Goal: Task Accomplishment & Management: Complete application form

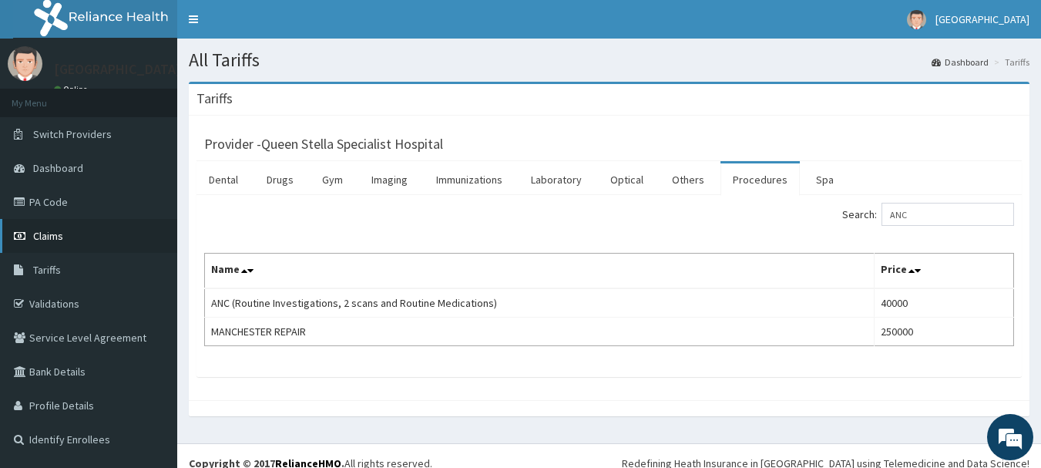
click at [33, 237] on span "Claims" at bounding box center [48, 236] width 30 height 14
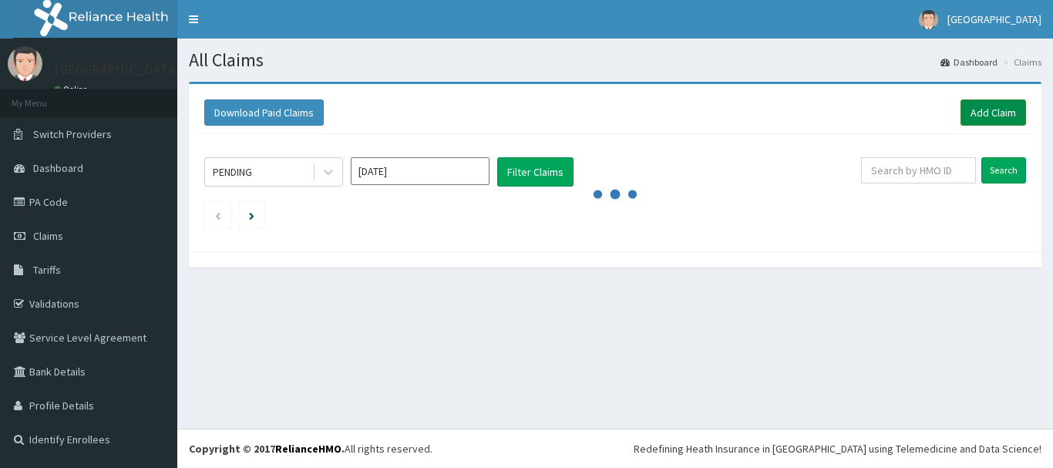
click at [988, 116] on link "Add Claim" at bounding box center [993, 112] width 66 height 26
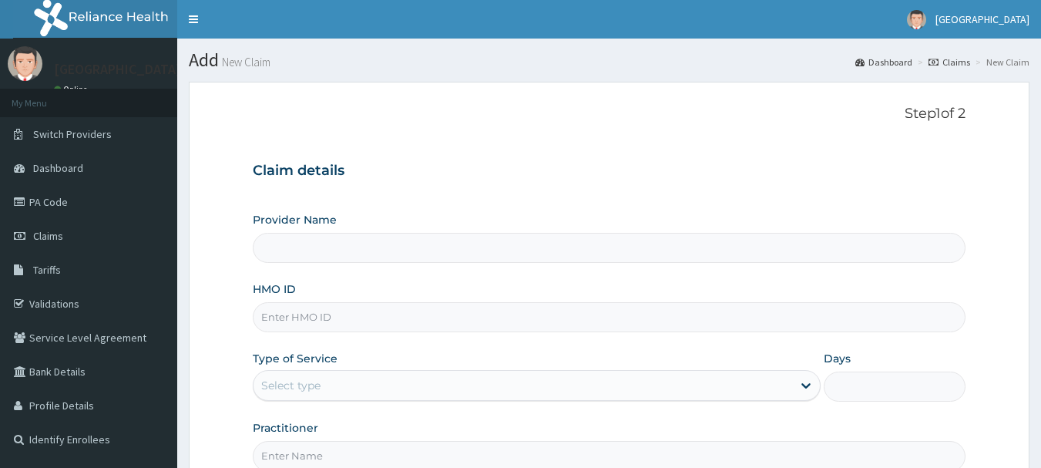
click at [318, 318] on input "HMO ID" at bounding box center [610, 317] width 714 height 30
type input "Queen Stella Specialist Hospital"
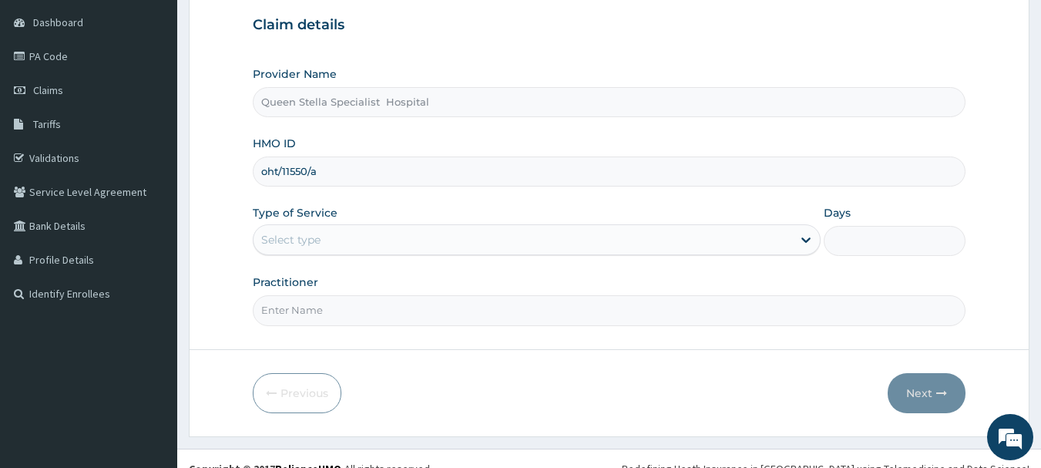
scroll to position [154, 0]
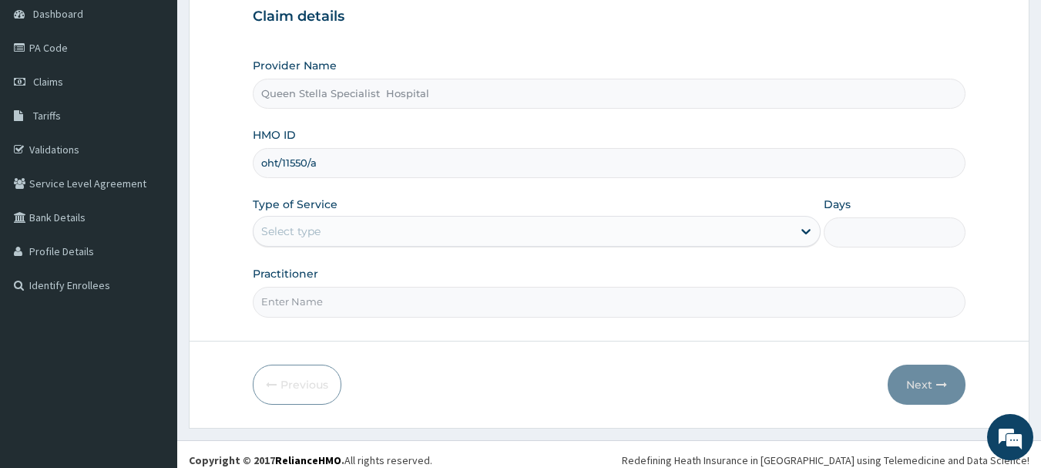
type input "oht/11550/a"
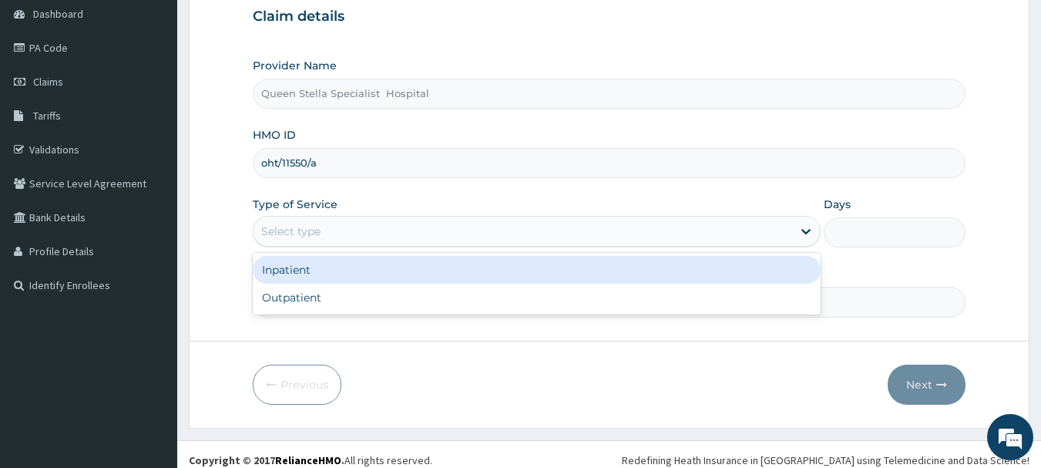
click at [317, 236] on div "Select type" at bounding box center [290, 231] width 59 height 15
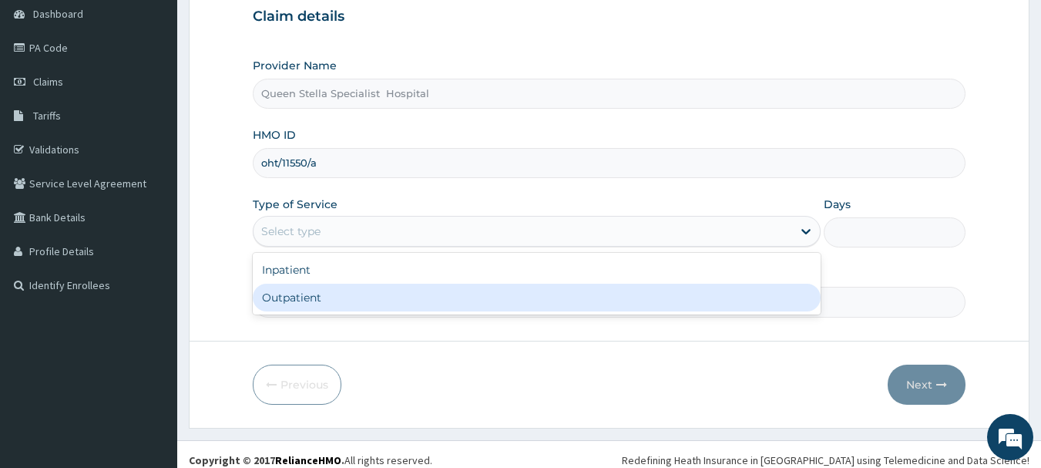
click at [336, 301] on div "Outpatient" at bounding box center [537, 298] width 568 height 28
type input "1"
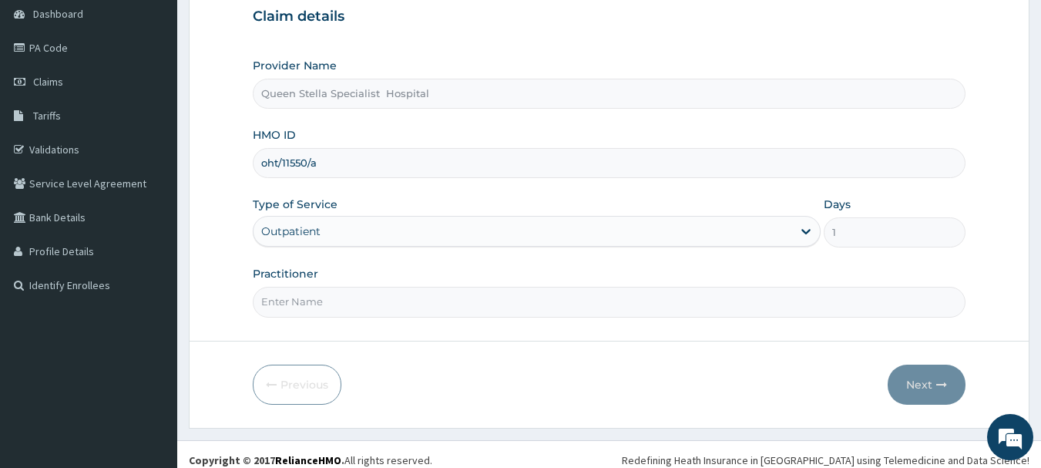
click at [336, 301] on input "Practitioner" at bounding box center [610, 302] width 714 height 30
type input "DR AMAIZE"
click at [909, 381] on button "Next" at bounding box center [927, 385] width 78 height 40
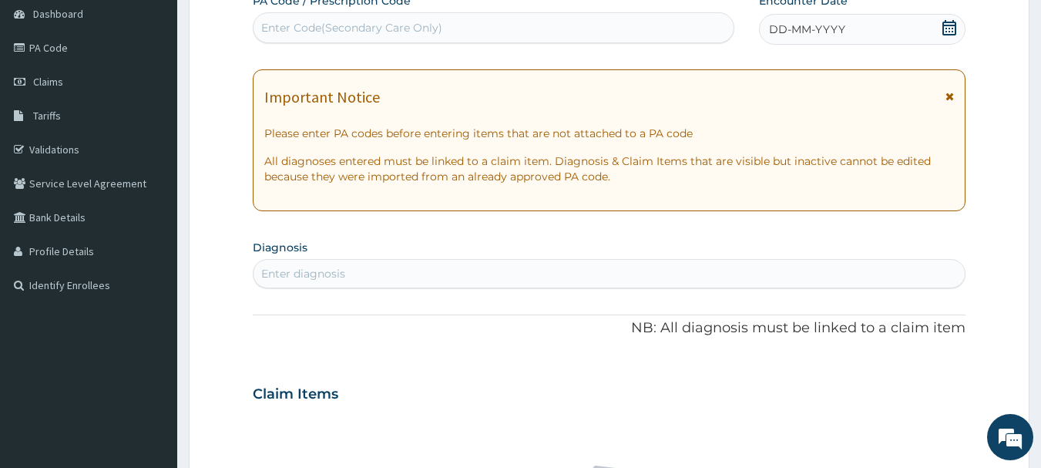
click at [949, 18] on div "DD-MM-YYYY" at bounding box center [862, 29] width 207 height 31
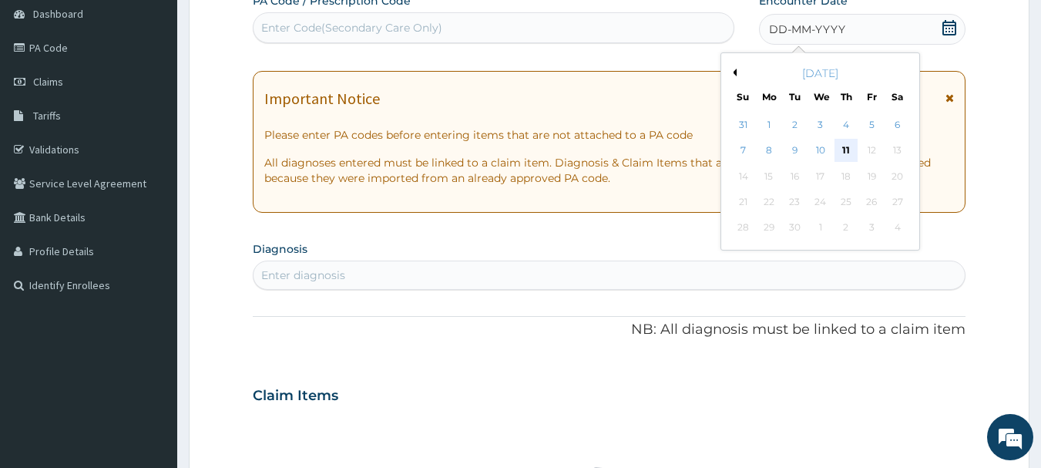
click at [852, 144] on div "11" at bounding box center [846, 150] width 23 height 23
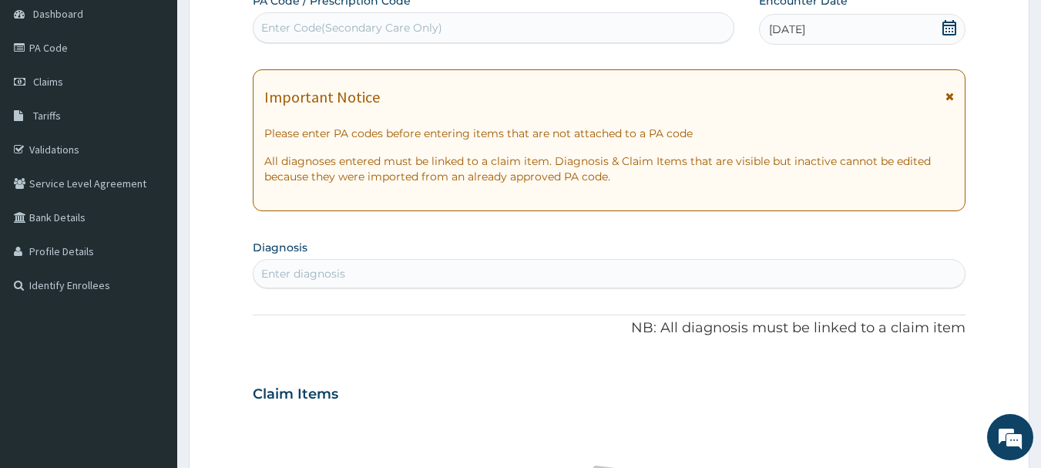
click at [410, 268] on div "Enter diagnosis" at bounding box center [610, 273] width 712 height 25
type input "malaria"
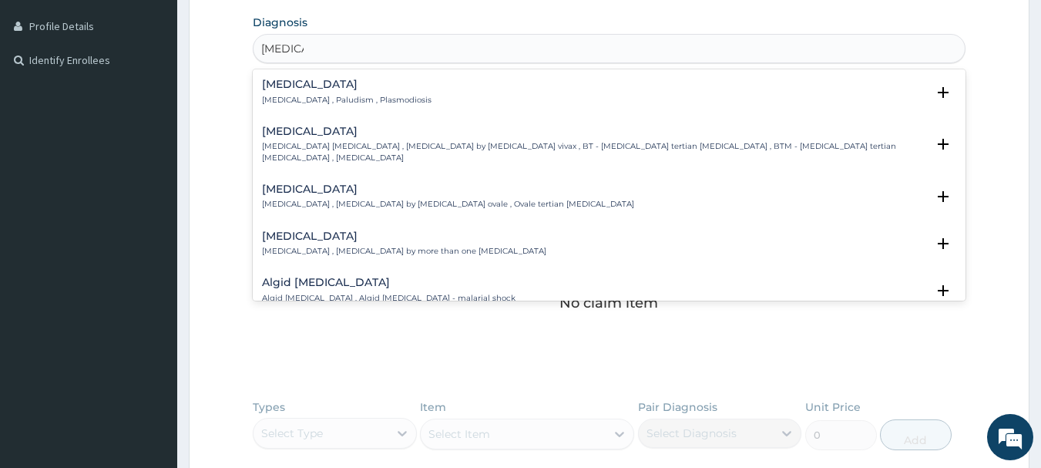
scroll to position [462, 0]
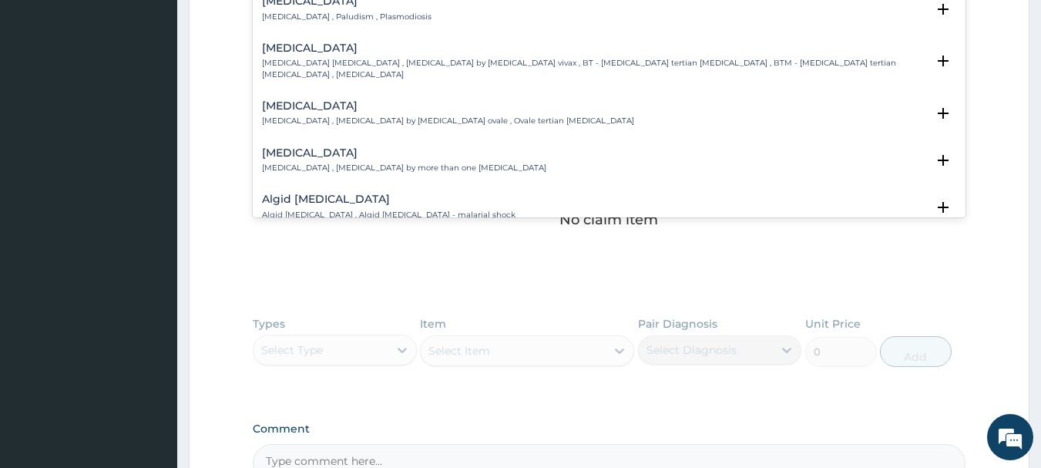
click at [294, 8] on div "Malaria Malaria , Paludism , Plasmodiosis" at bounding box center [347, 8] width 170 height 27
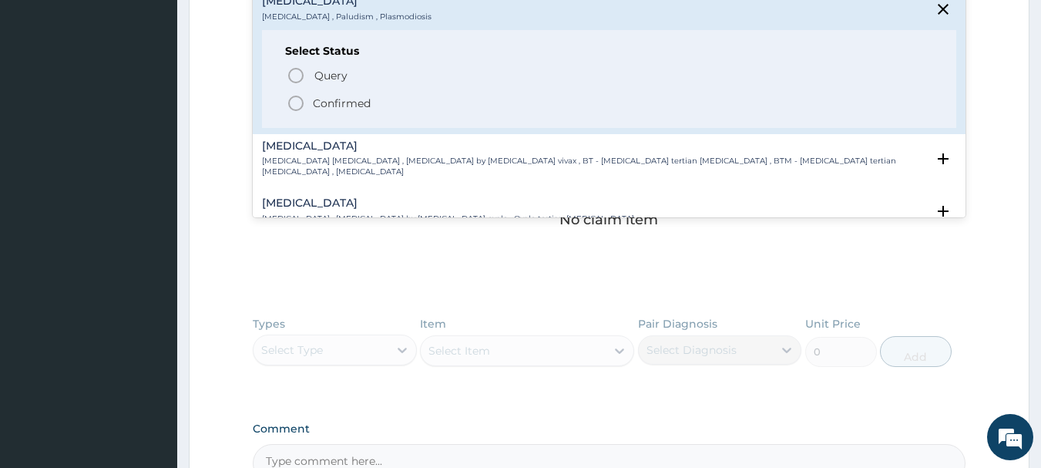
click at [292, 100] on icon "status option filled" at bounding box center [296, 103] width 18 height 18
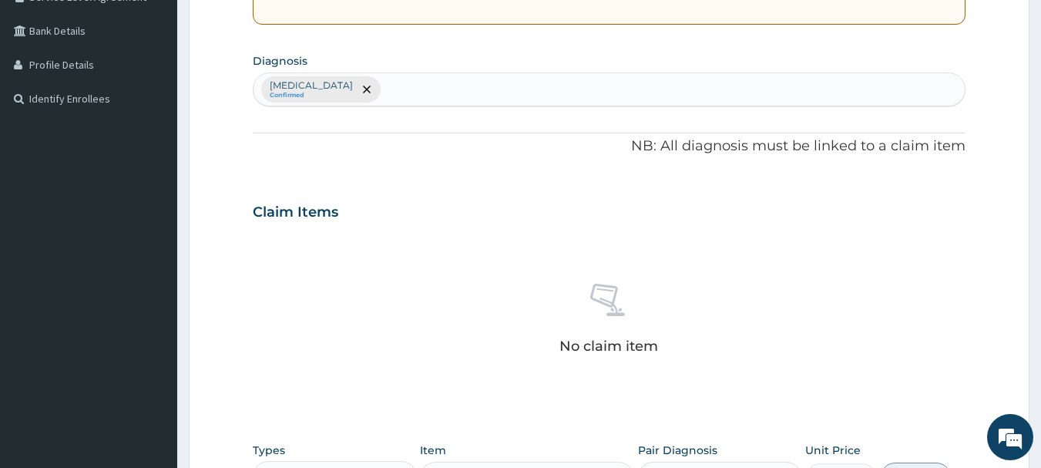
scroll to position [308, 0]
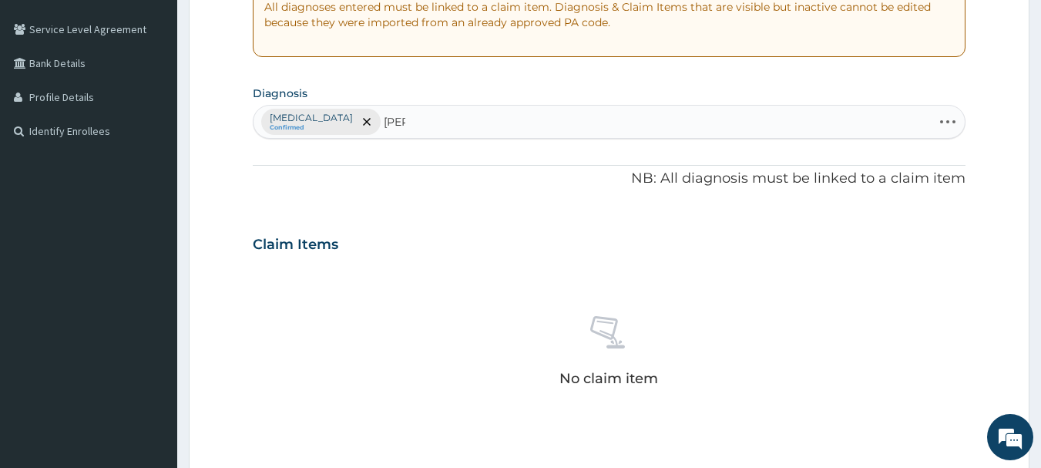
type input "anae"
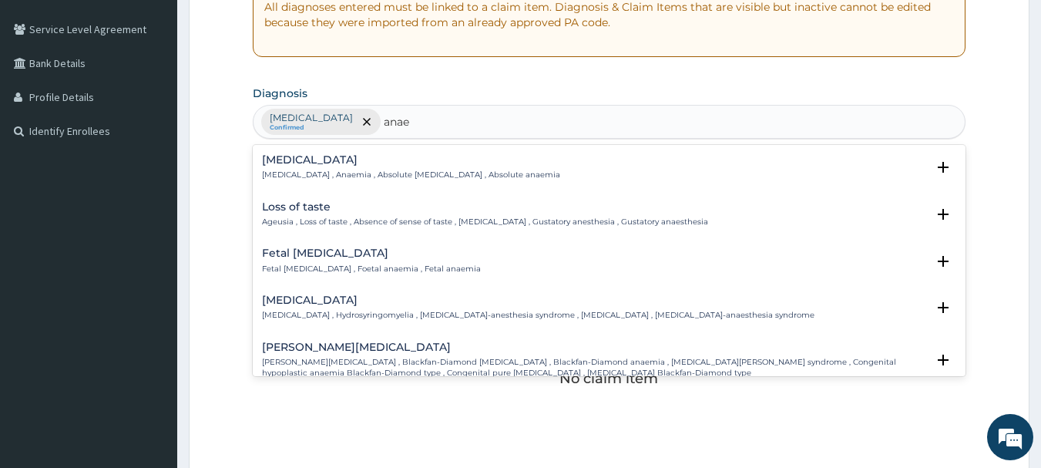
click at [322, 156] on h4 "Anemia" at bounding box center [411, 160] width 298 height 12
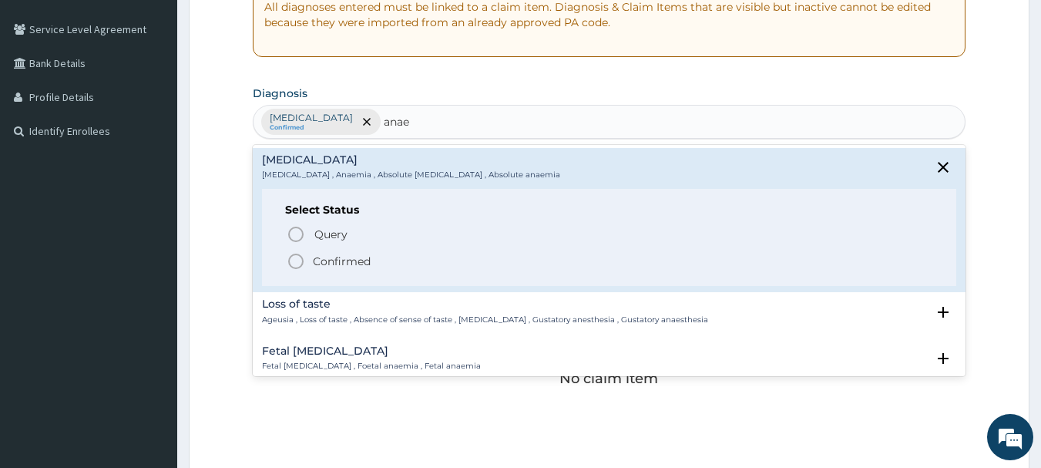
click at [296, 258] on icon "status option filled" at bounding box center [296, 261] width 18 height 18
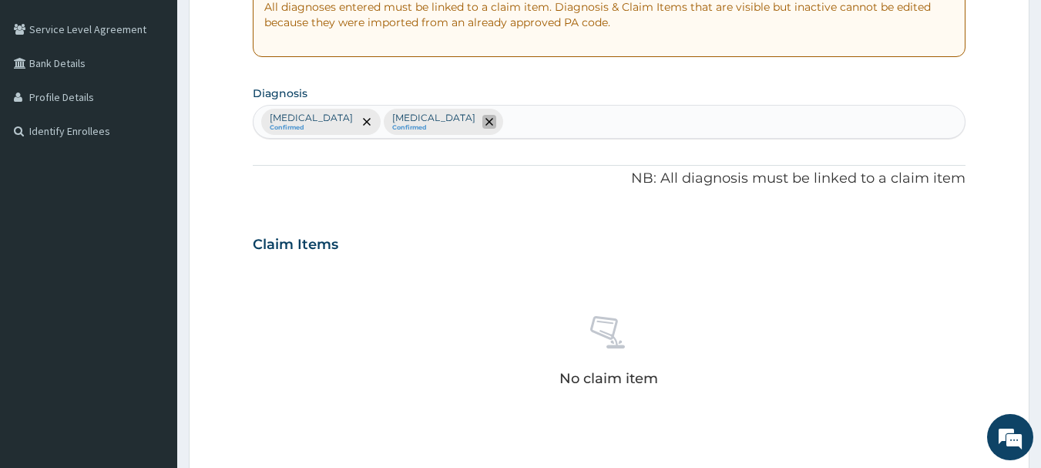
click at [486, 123] on icon "remove selection option" at bounding box center [490, 122] width 8 height 8
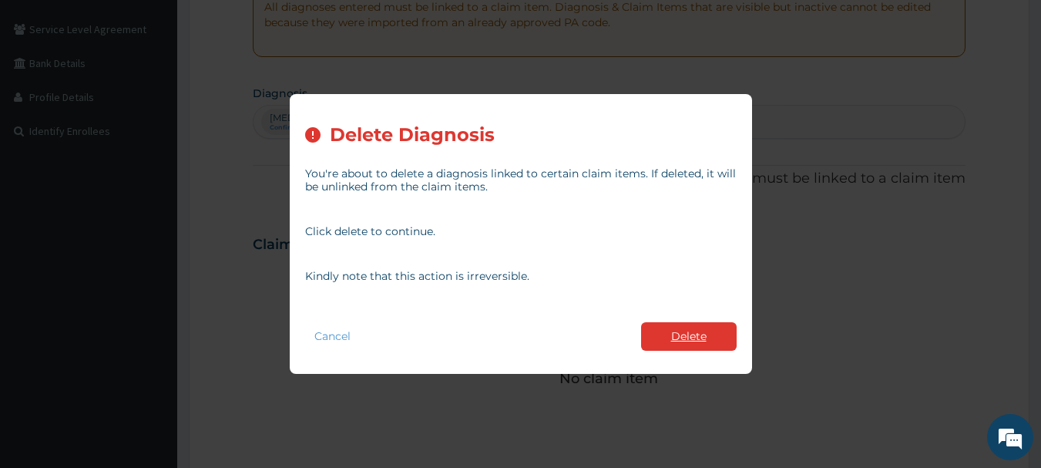
click at [678, 334] on button "Delete" at bounding box center [689, 336] width 96 height 29
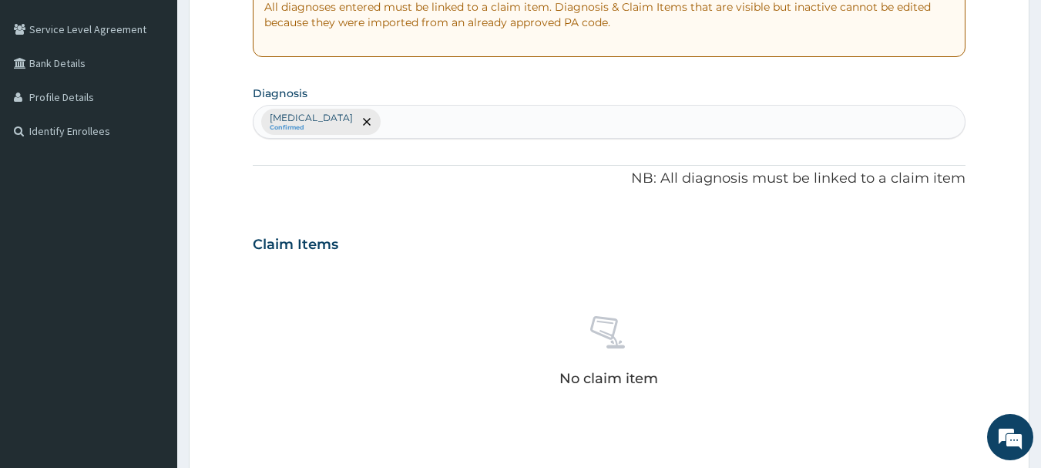
click at [353, 117] on div "Malaria Confirmed" at bounding box center [610, 122] width 712 height 32
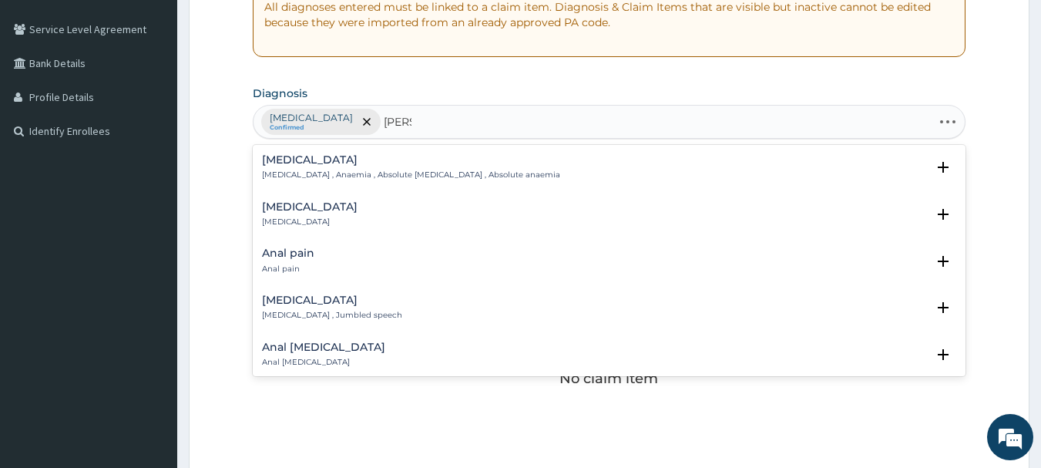
type input "anae"
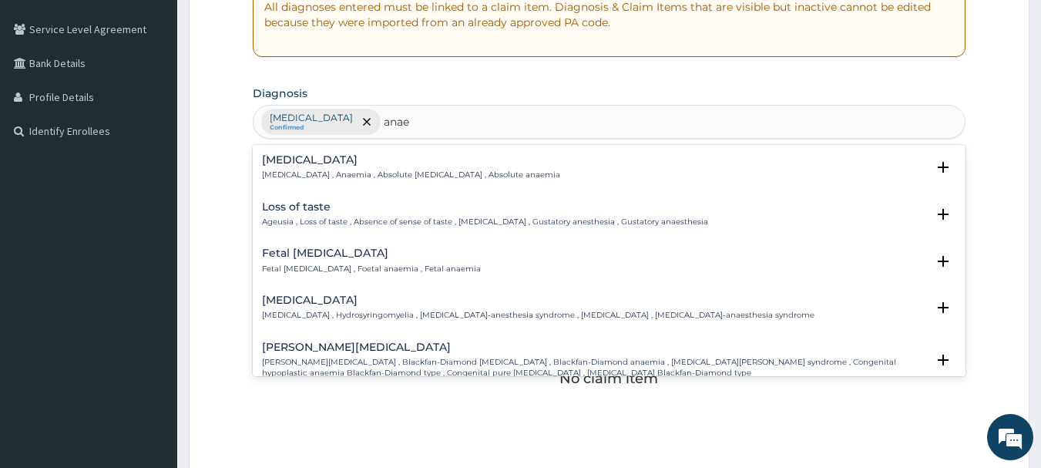
click at [294, 161] on h4 "Anemia" at bounding box center [411, 160] width 298 height 12
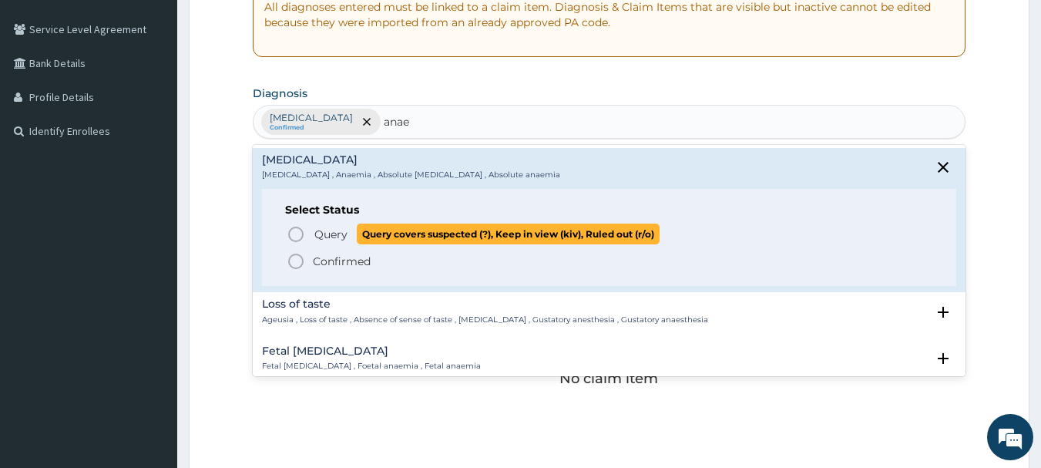
click at [295, 231] on icon "status option query" at bounding box center [296, 234] width 18 height 18
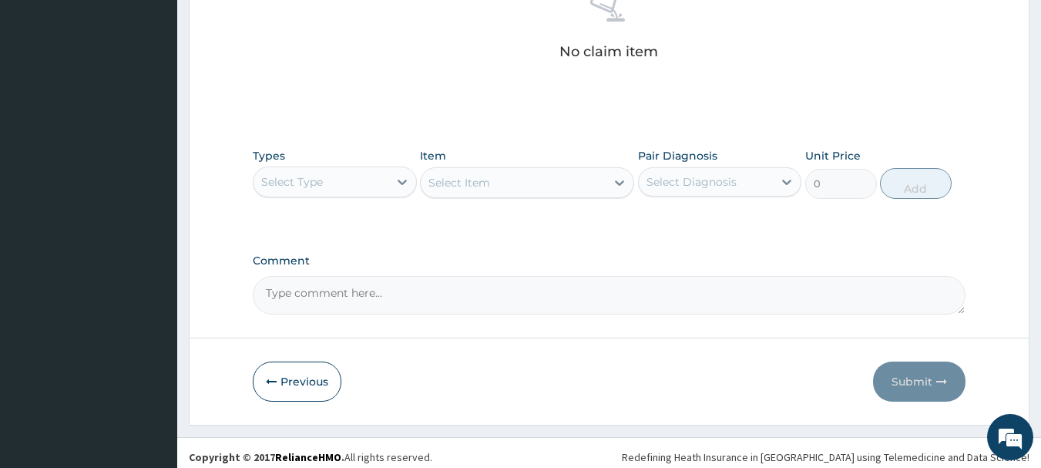
scroll to position [644, 0]
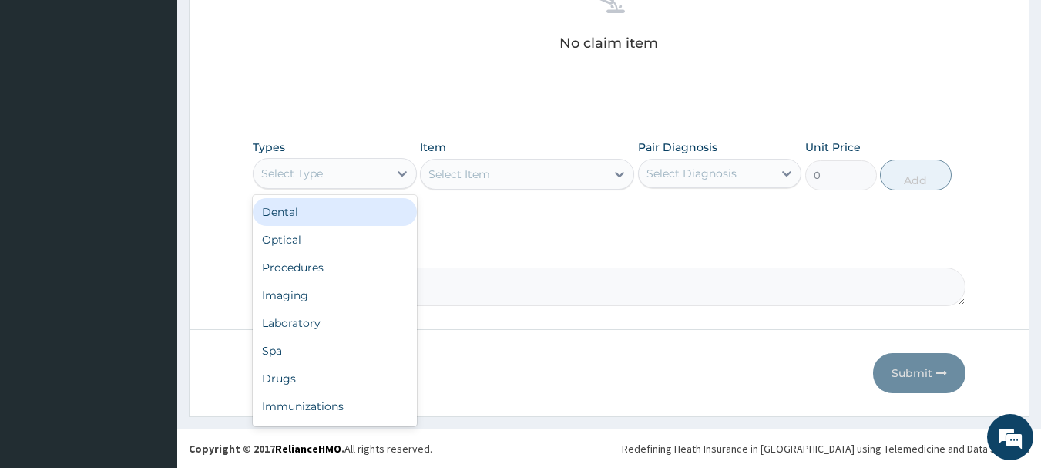
click at [341, 183] on div "Select Type" at bounding box center [321, 173] width 135 height 25
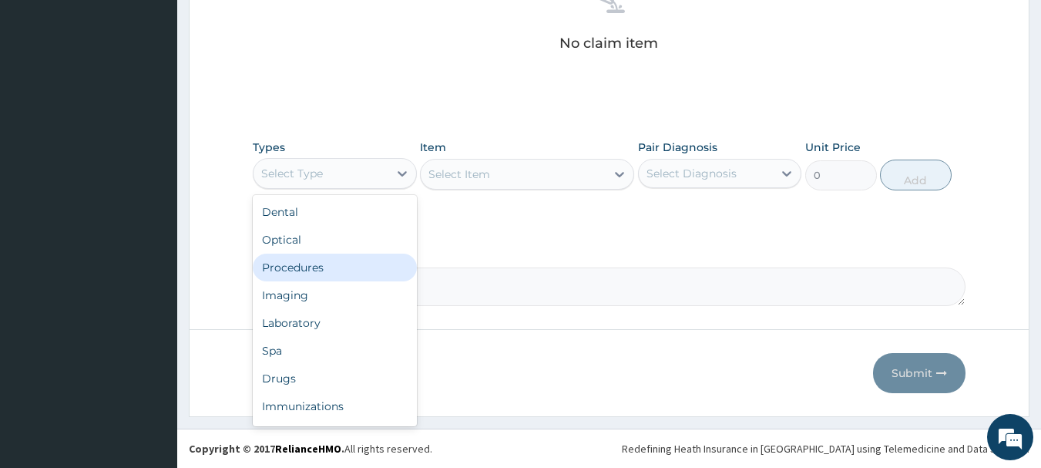
click at [347, 275] on div "Procedures" at bounding box center [335, 268] width 164 height 28
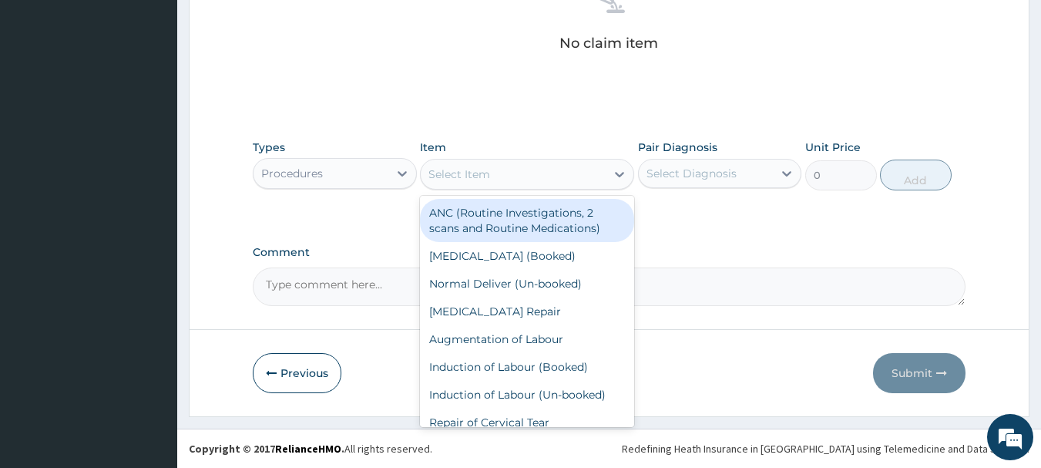
click at [477, 173] on div "Select Item" at bounding box center [460, 173] width 62 height 15
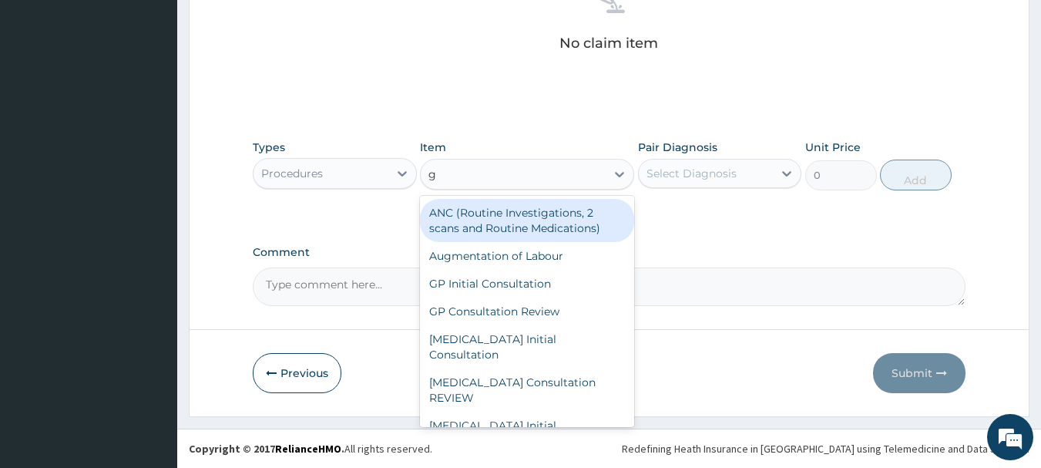
type input "gp"
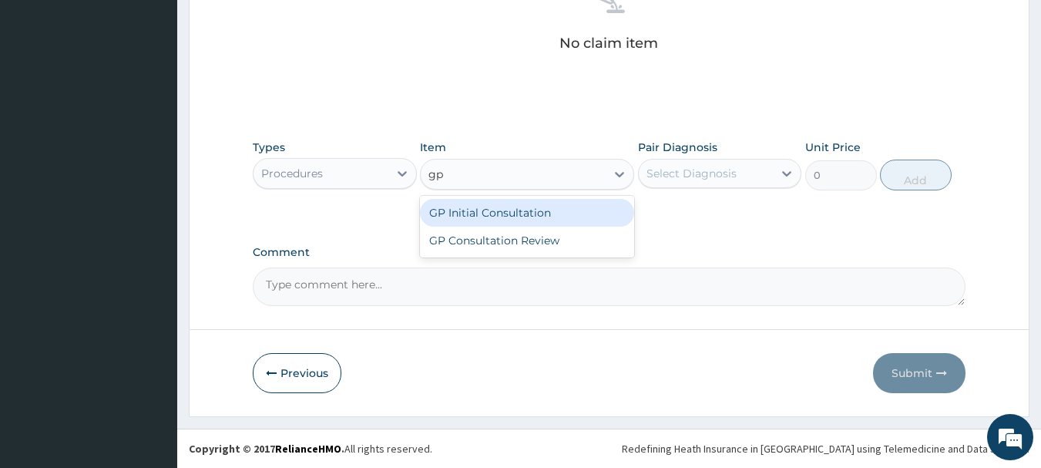
click at [513, 222] on div "GP Initial Consultation" at bounding box center [527, 213] width 214 height 28
type input "2500"
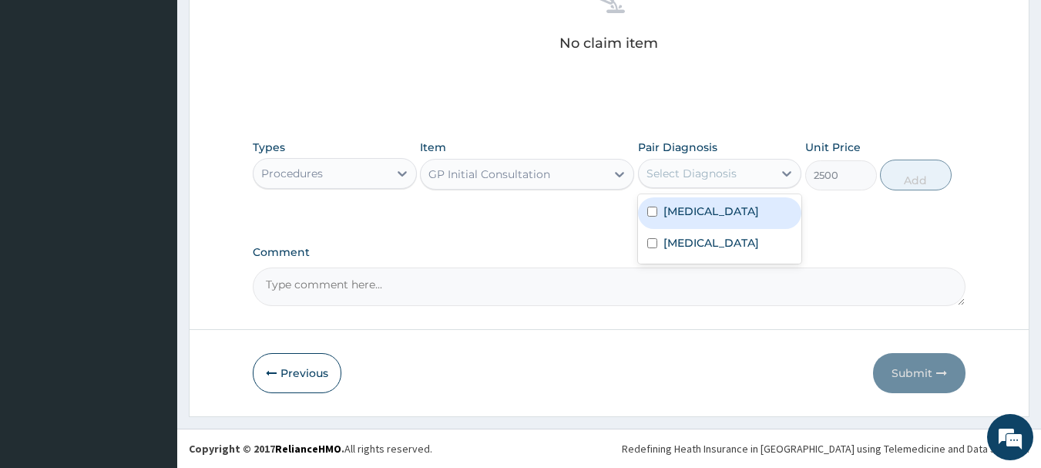
click at [714, 171] on div "Select Diagnosis" at bounding box center [692, 173] width 90 height 15
drag, startPoint x: 690, startPoint y: 210, endPoint x: 687, endPoint y: 229, distance: 19.5
click at [690, 210] on label "Malaria" at bounding box center [712, 210] width 96 height 15
checkbox input "true"
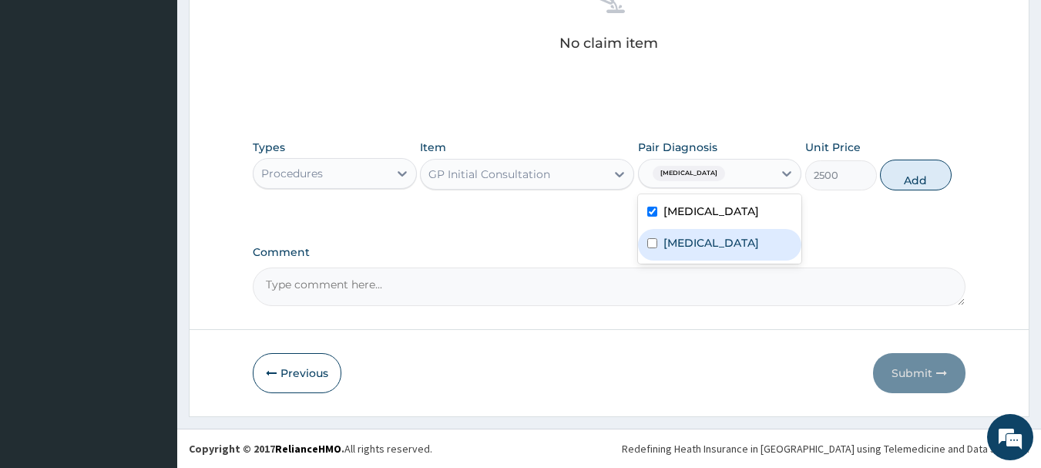
click at [682, 246] on label "Anemia" at bounding box center [712, 242] width 96 height 15
checkbox input "true"
click at [916, 175] on button "Add" at bounding box center [916, 175] width 72 height 31
type input "0"
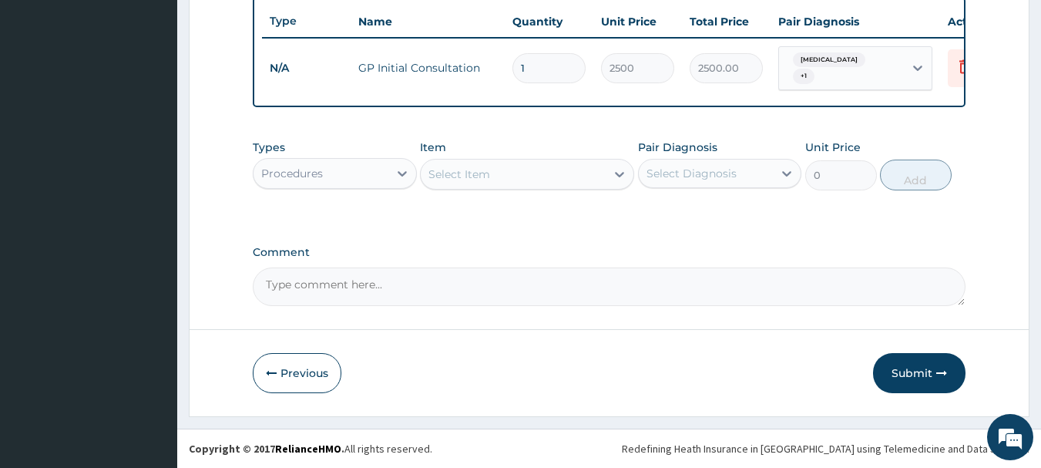
scroll to position [582, 0]
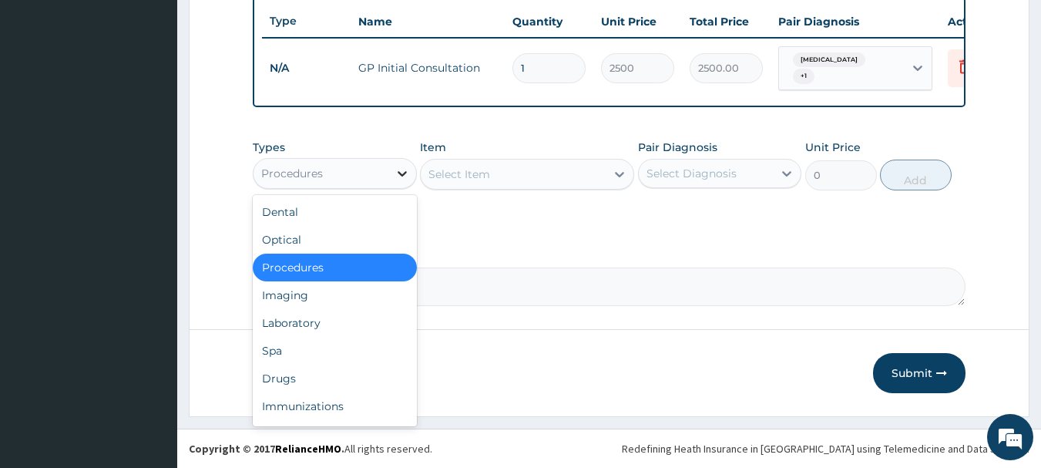
click at [392, 175] on div at bounding box center [402, 174] width 28 height 28
click at [368, 324] on div "Laboratory" at bounding box center [335, 323] width 164 height 28
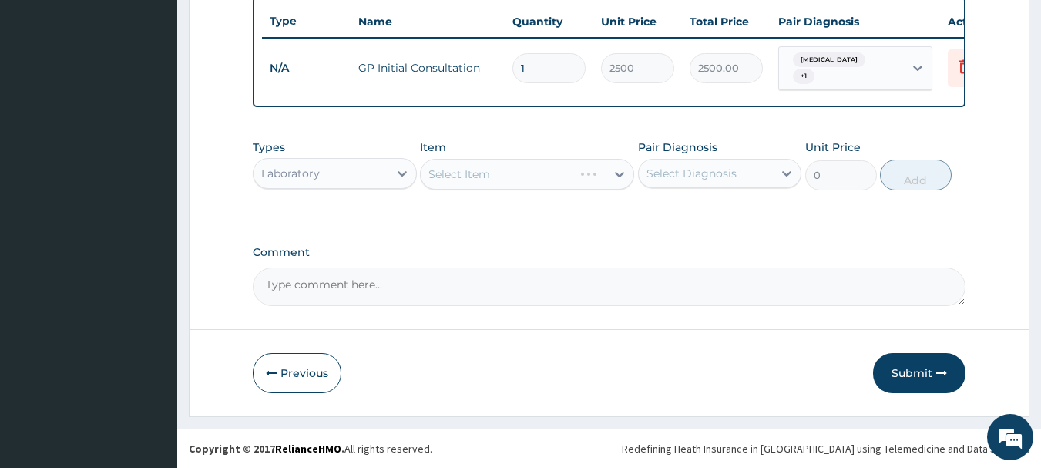
click at [513, 179] on div "Select Item" at bounding box center [527, 174] width 214 height 31
click at [467, 183] on div "Select Item" at bounding box center [527, 174] width 214 height 31
click at [536, 176] on div "Select Item" at bounding box center [527, 174] width 214 height 31
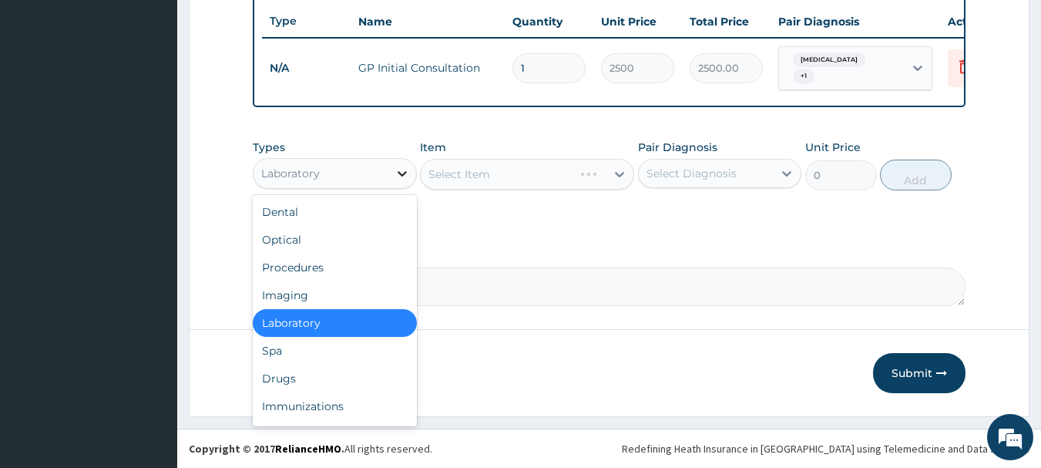
click at [409, 172] on div at bounding box center [402, 174] width 28 height 28
click at [326, 321] on div "Laboratory" at bounding box center [335, 323] width 164 height 28
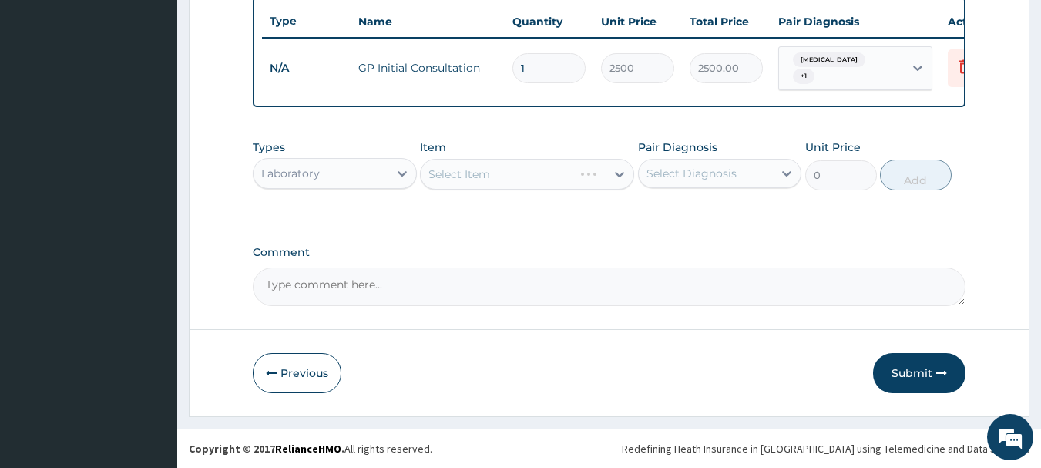
click at [619, 174] on div "Select Item" at bounding box center [527, 174] width 214 height 31
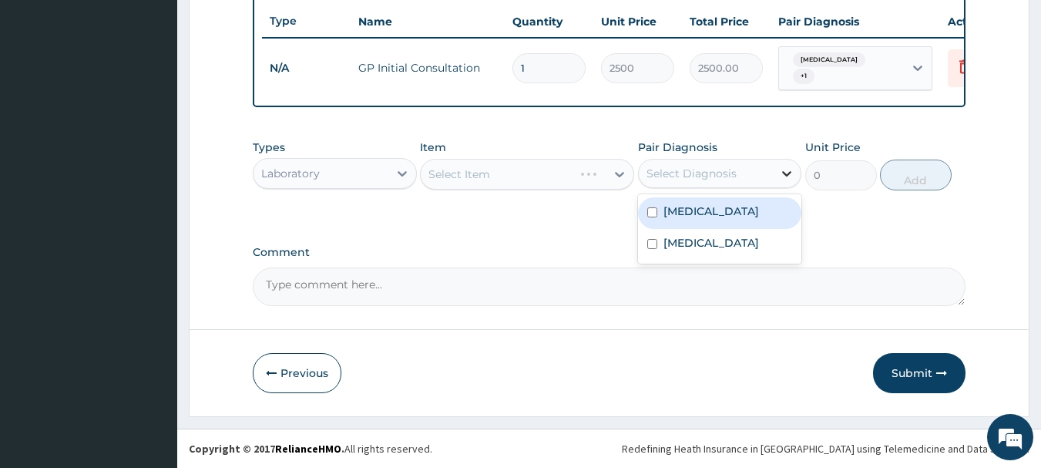
click at [794, 173] on icon at bounding box center [786, 173] width 15 height 15
click at [650, 208] on input "checkbox" at bounding box center [652, 212] width 10 height 10
checkbox input "true"
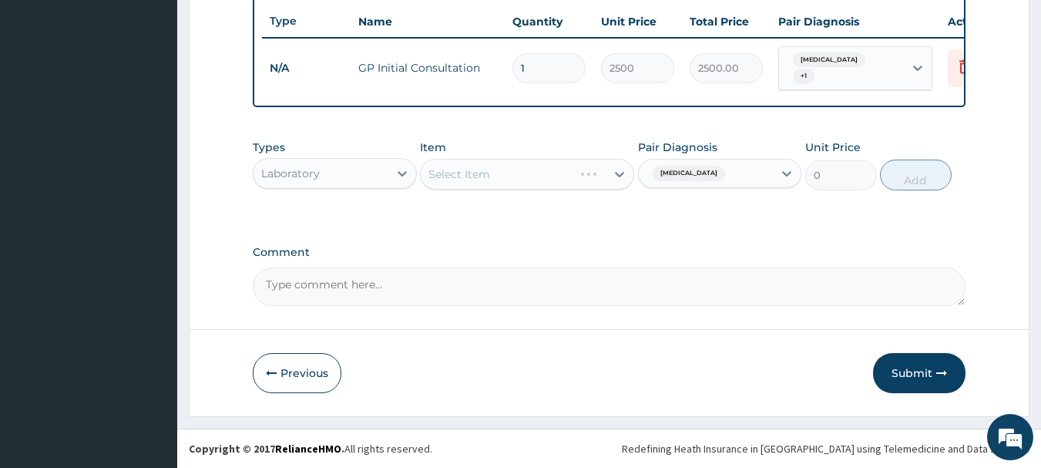
click at [557, 168] on div "Select Item" at bounding box center [527, 174] width 214 height 31
click at [592, 171] on div "Select Item" at bounding box center [527, 174] width 214 height 31
click at [620, 172] on div "Select Item" at bounding box center [527, 174] width 214 height 31
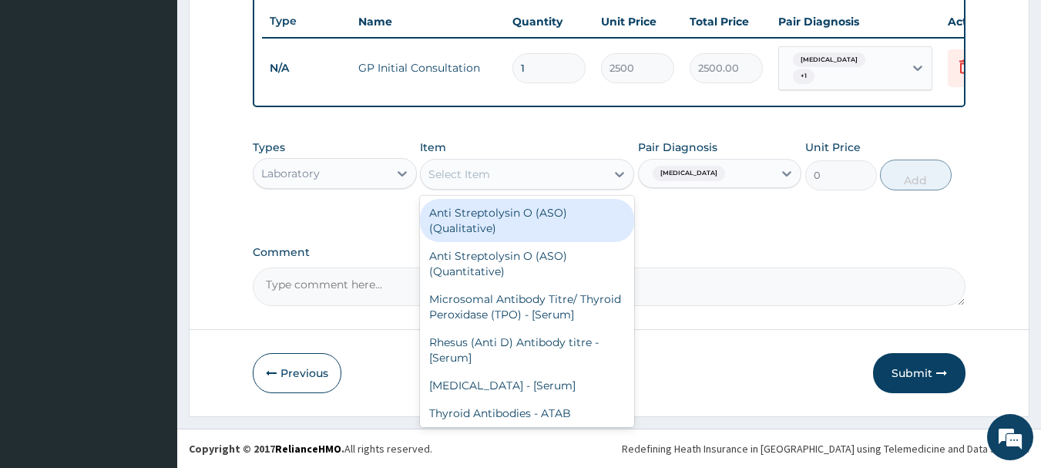
click at [506, 172] on div "Select Item" at bounding box center [513, 174] width 185 height 25
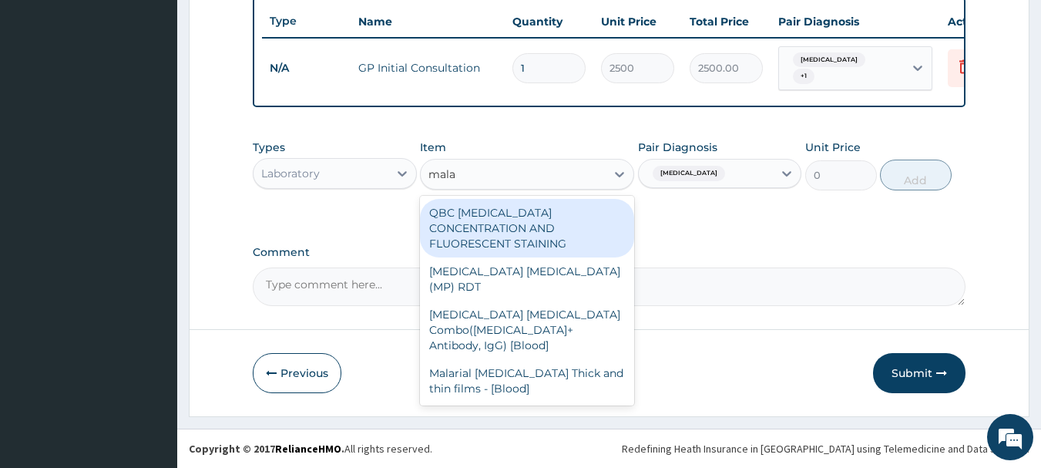
type input "malar"
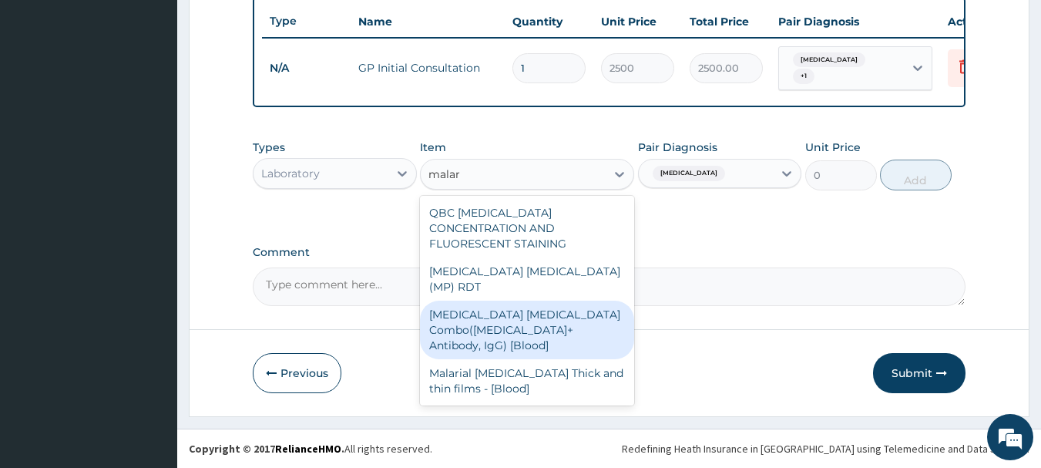
click at [535, 301] on div "Malaria Parasite Combo(Blood Film+ Antibody, IgG) [Blood]" at bounding box center [527, 330] width 214 height 59
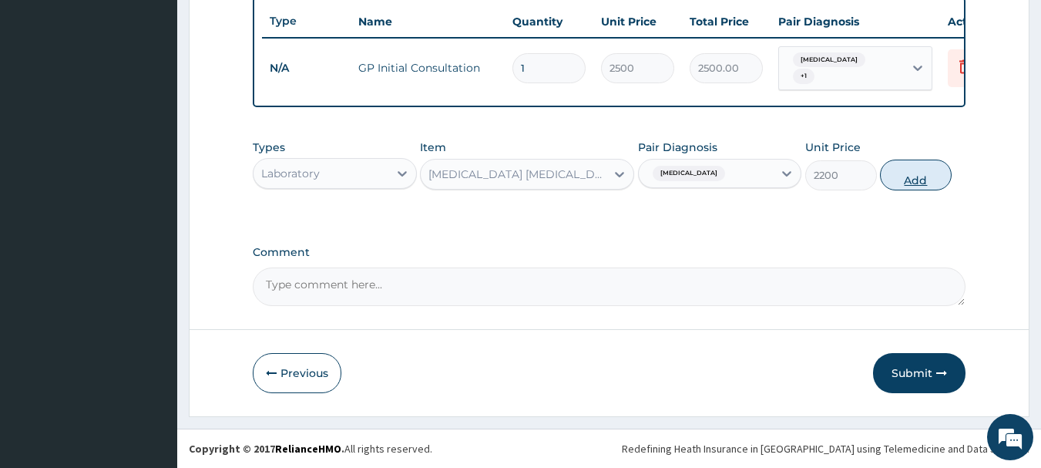
click at [900, 183] on button "Add" at bounding box center [916, 175] width 72 height 31
type input "0"
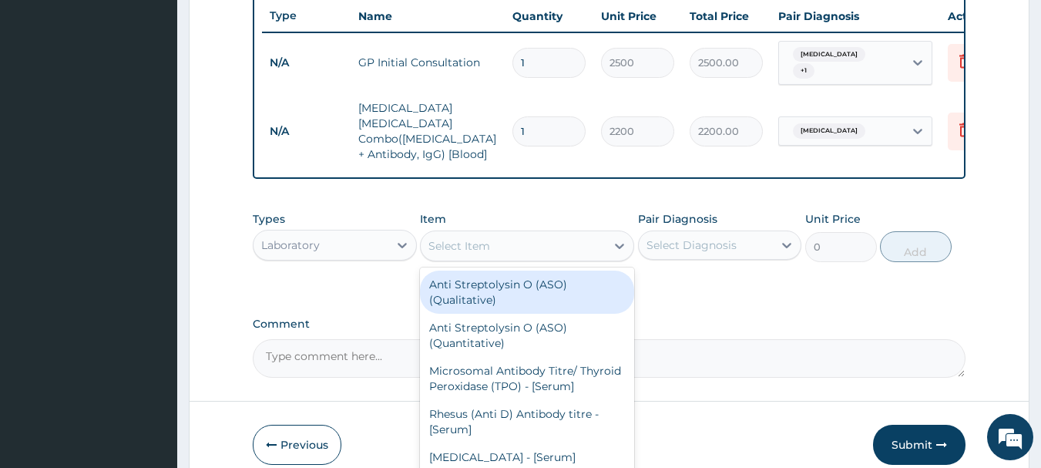
click at [457, 238] on div "Select Item" at bounding box center [460, 245] width 62 height 15
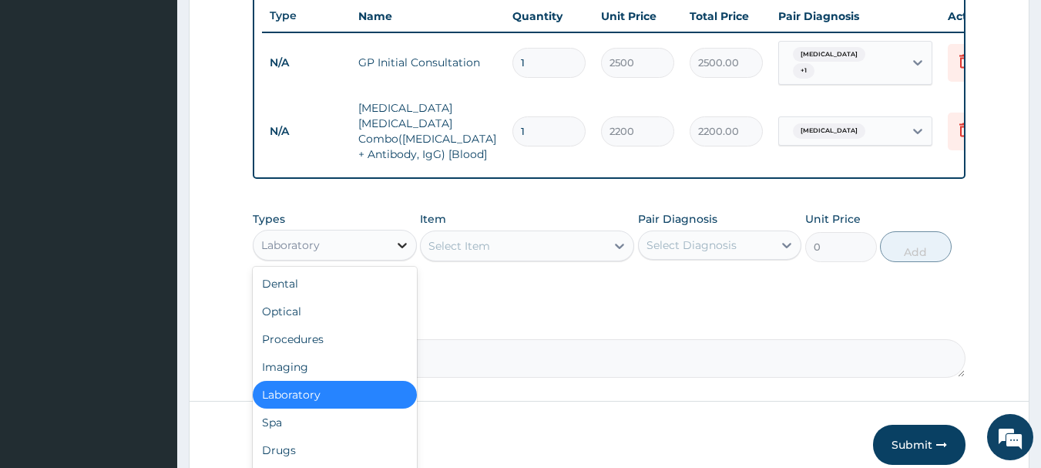
click at [399, 237] on icon at bounding box center [402, 244] width 15 height 15
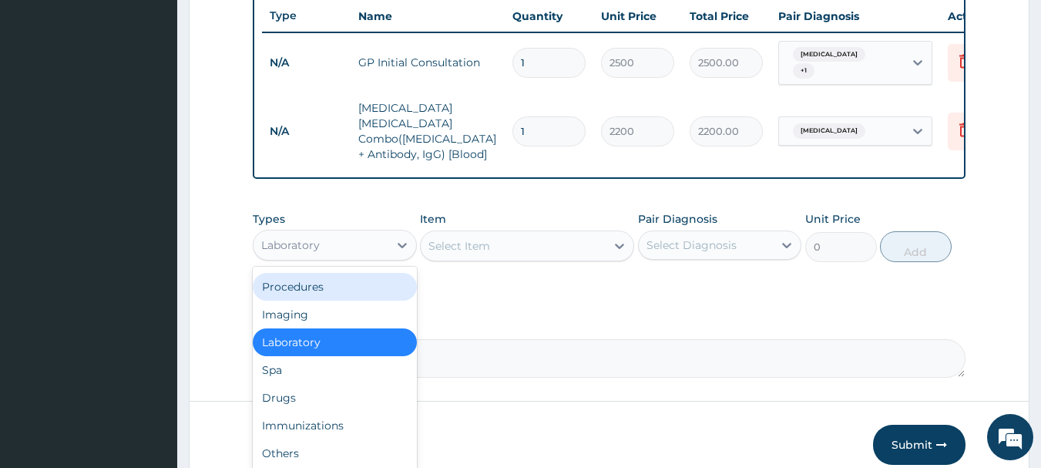
click at [337, 274] on div "Procedures" at bounding box center [335, 287] width 164 height 28
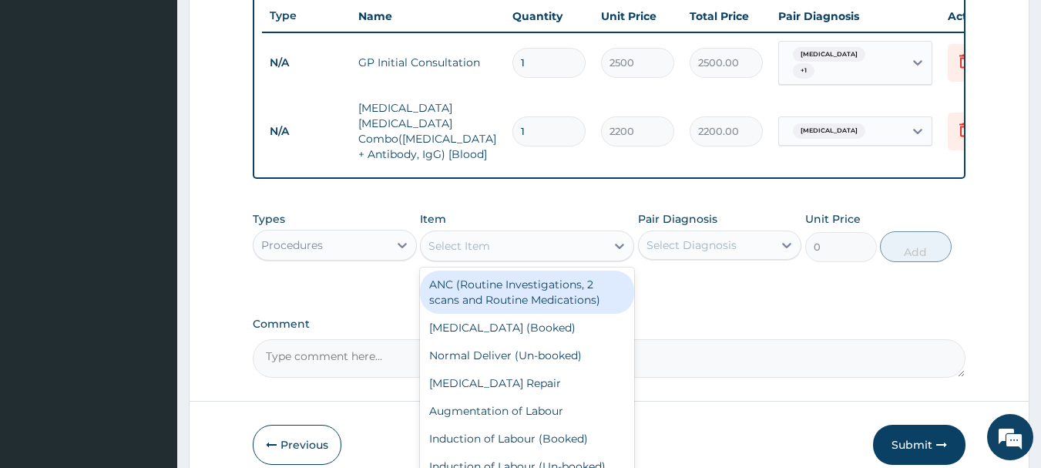
click at [462, 244] on div "Select Item" at bounding box center [513, 246] width 185 height 25
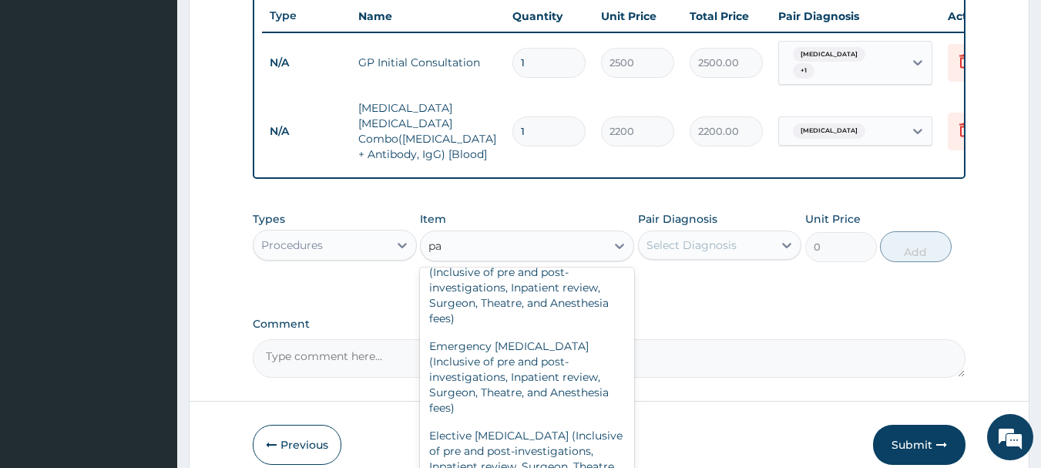
scroll to position [379, 0]
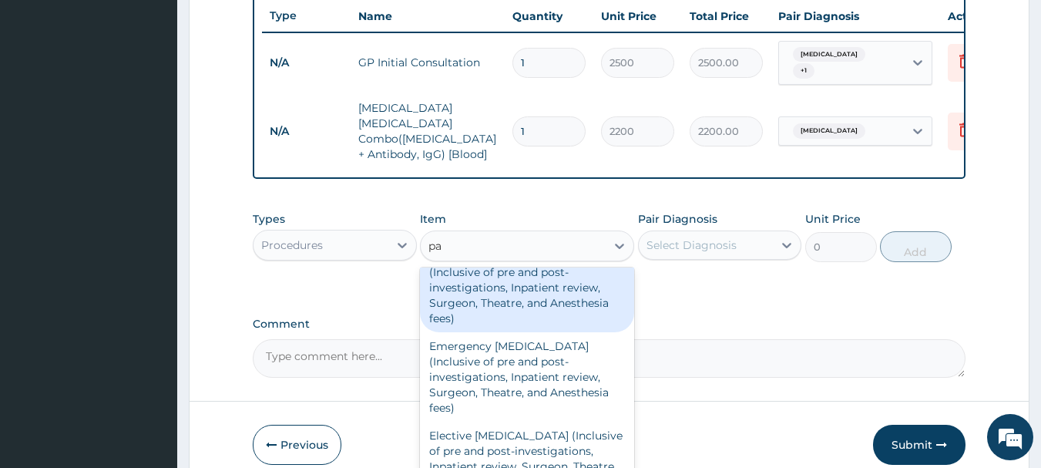
type input "pa"
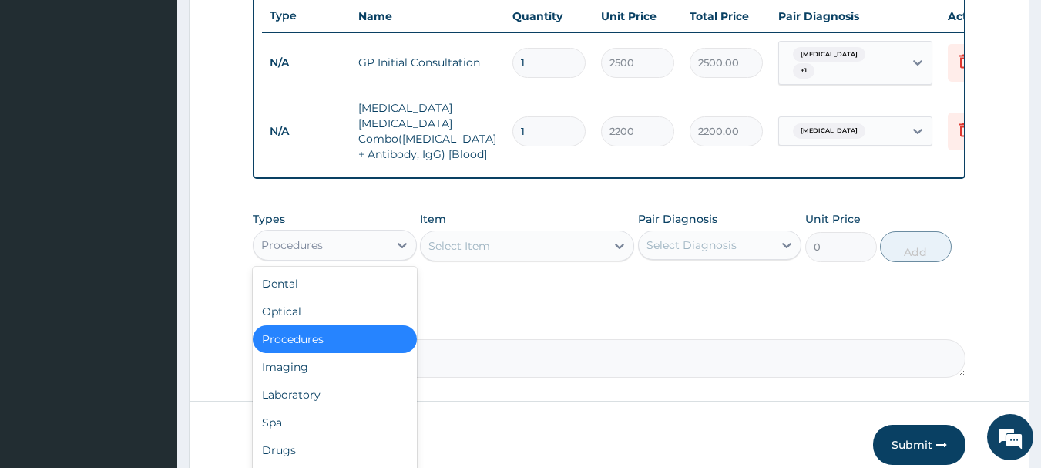
click at [332, 233] on div "Procedures" at bounding box center [321, 245] width 135 height 25
click at [310, 381] on div "Laboratory" at bounding box center [335, 395] width 164 height 28
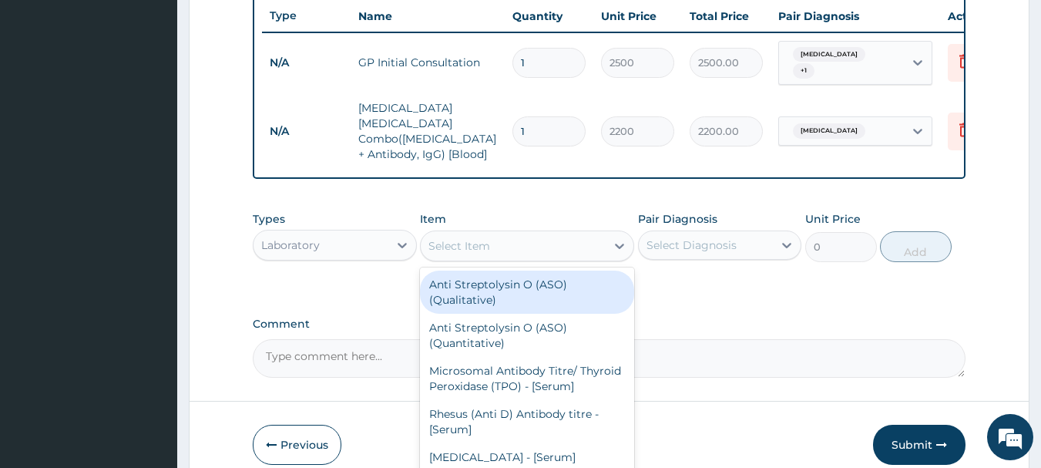
click at [447, 238] on div "Select Item" at bounding box center [460, 245] width 62 height 15
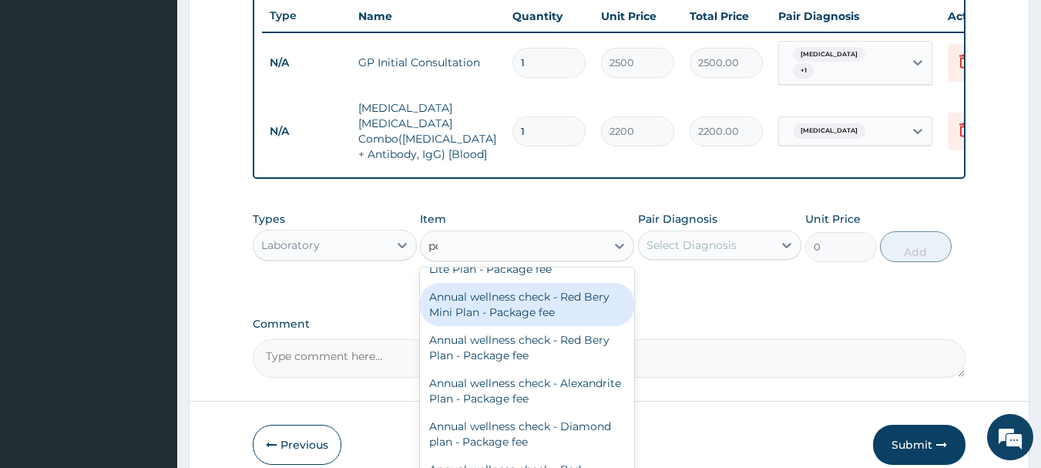
scroll to position [0, 0]
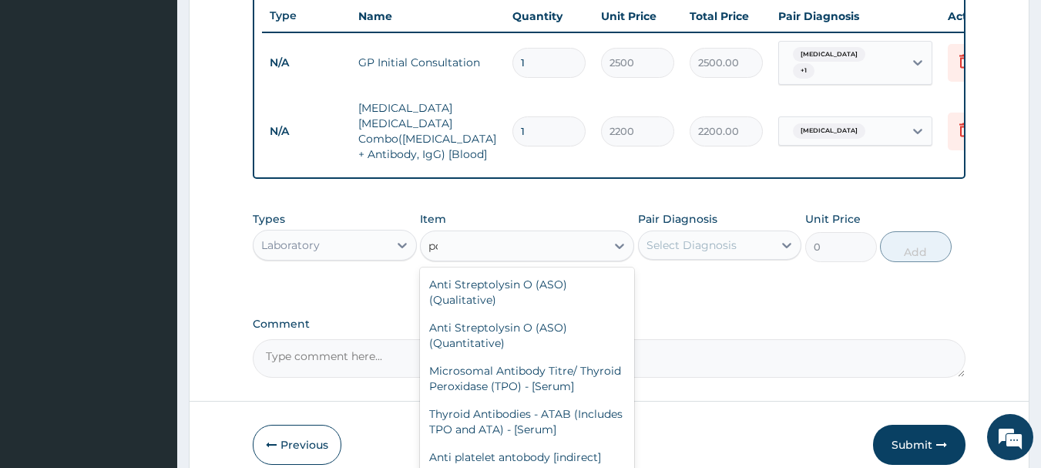
type input "pcv"
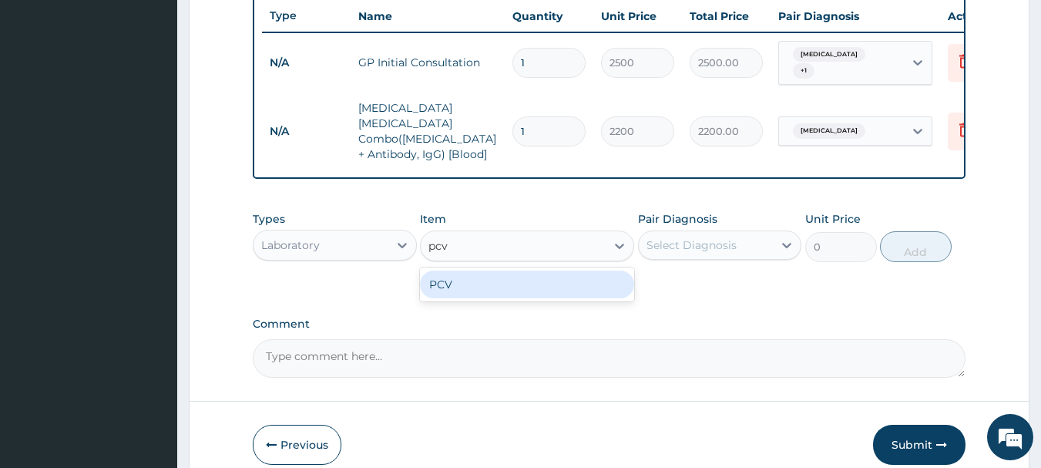
click at [561, 284] on div "PCV" at bounding box center [527, 285] width 214 height 28
type input "1650"
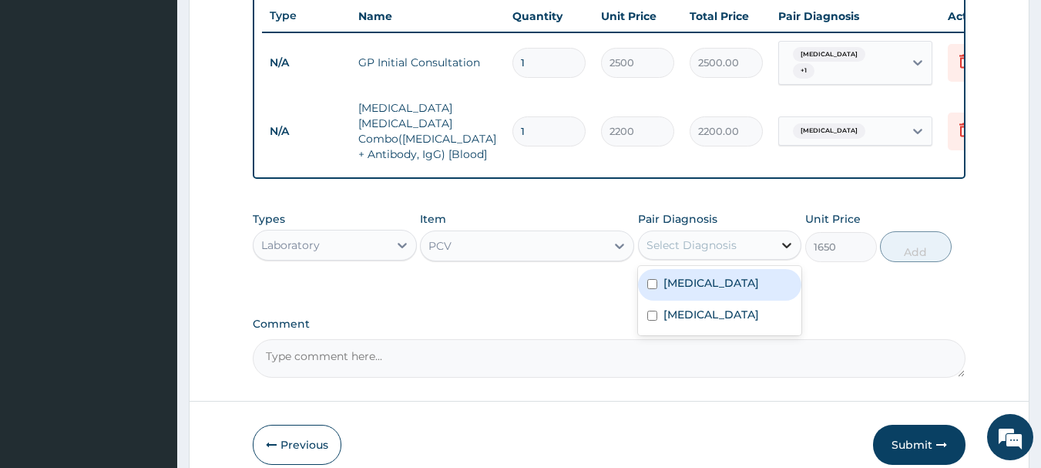
click at [777, 234] on div at bounding box center [787, 245] width 28 height 28
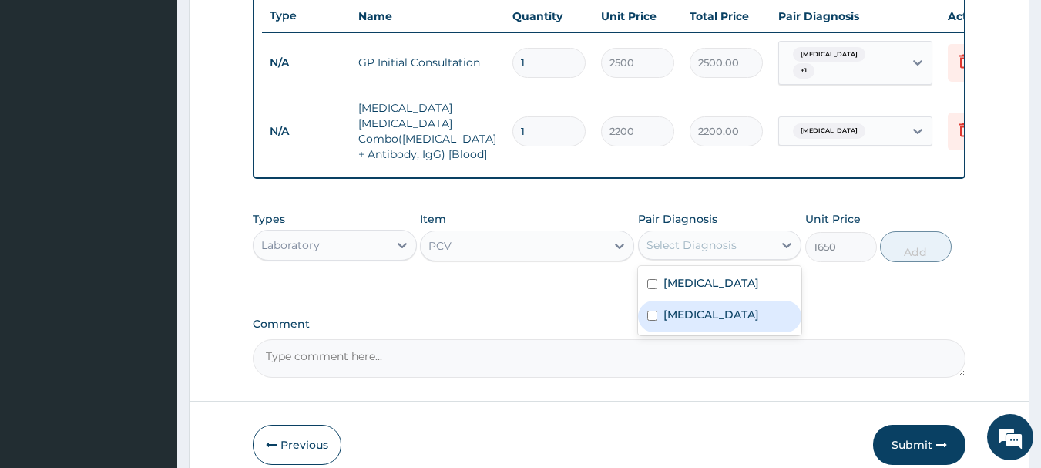
click at [647, 311] on input "checkbox" at bounding box center [652, 316] width 10 height 10
checkbox input "true"
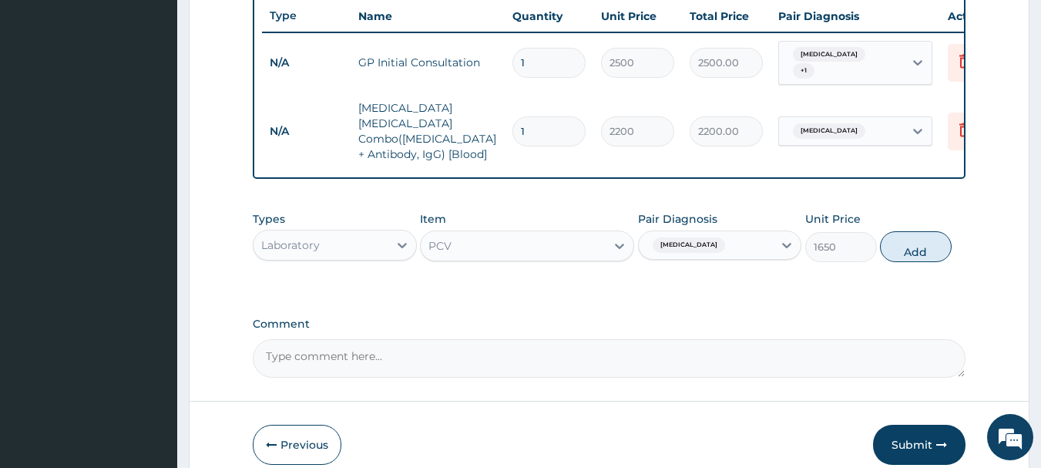
click at [919, 240] on button "Add" at bounding box center [916, 246] width 72 height 31
type input "0"
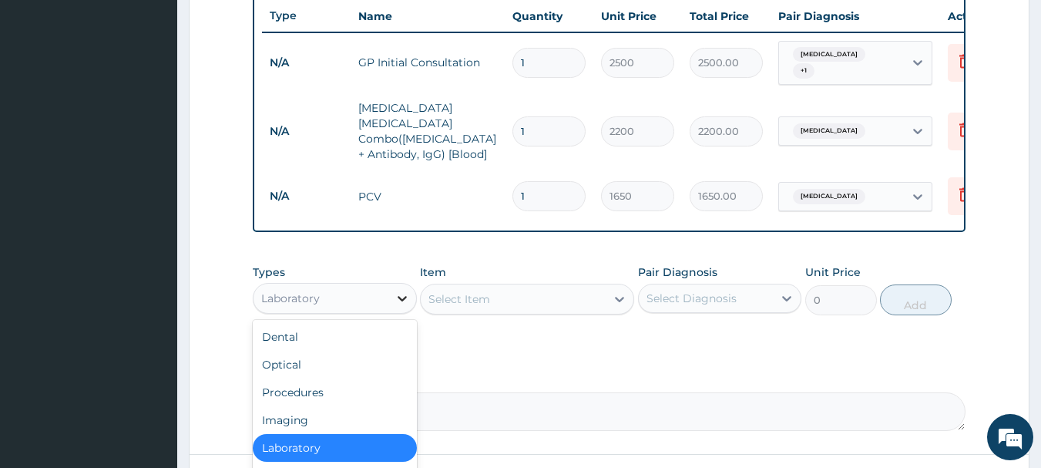
click at [403, 284] on div at bounding box center [402, 298] width 28 height 28
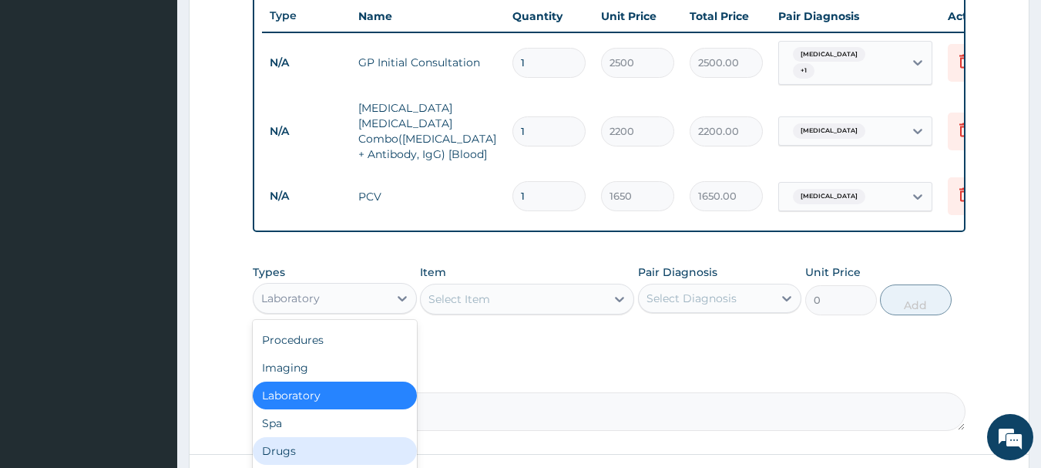
click at [349, 439] on div "Drugs" at bounding box center [335, 451] width 164 height 28
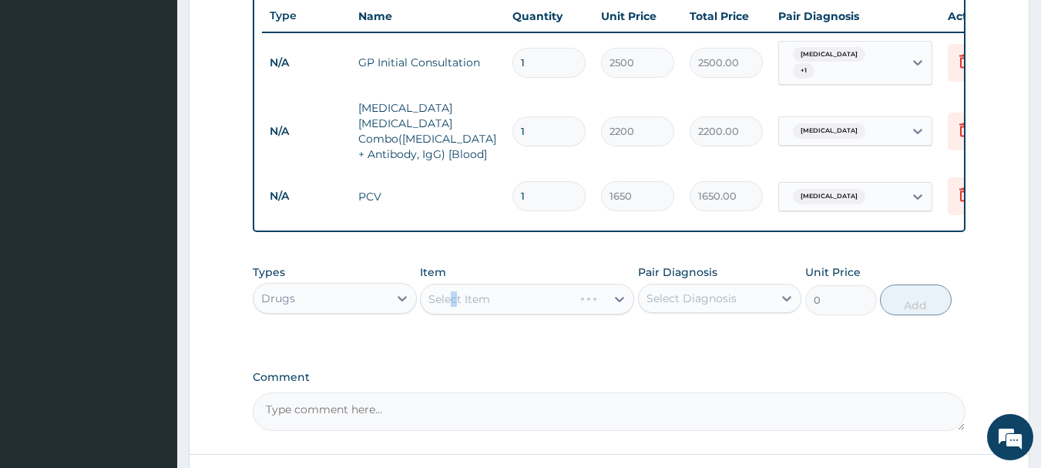
click at [455, 287] on div "Select Item" at bounding box center [527, 299] width 214 height 31
click at [493, 371] on label "Comment" at bounding box center [610, 377] width 714 height 13
click at [493, 392] on textarea "Comment" at bounding box center [610, 411] width 714 height 39
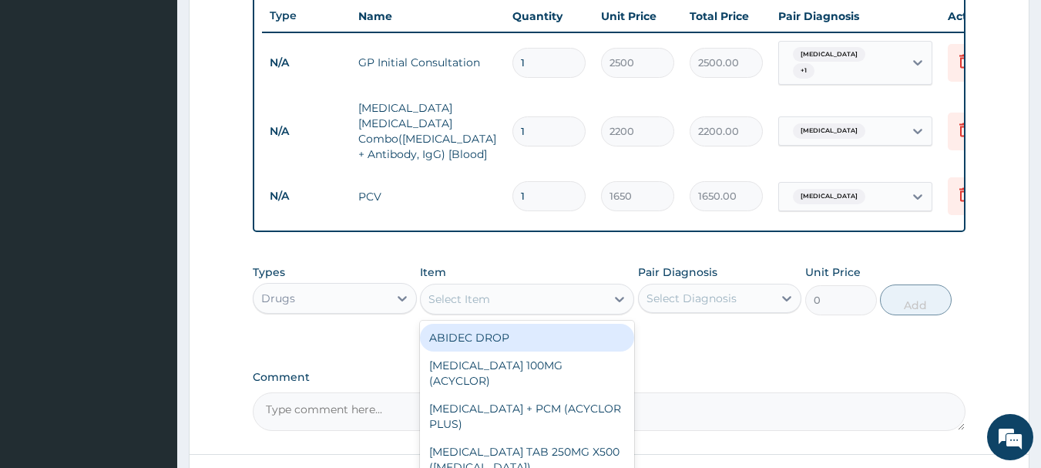
click at [454, 295] on div "Select Item" at bounding box center [460, 298] width 62 height 15
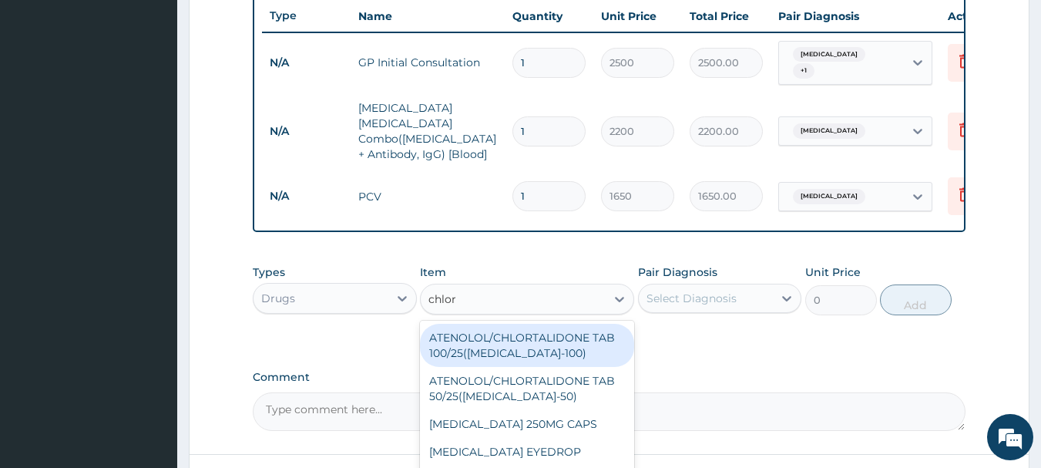
type input "chloro"
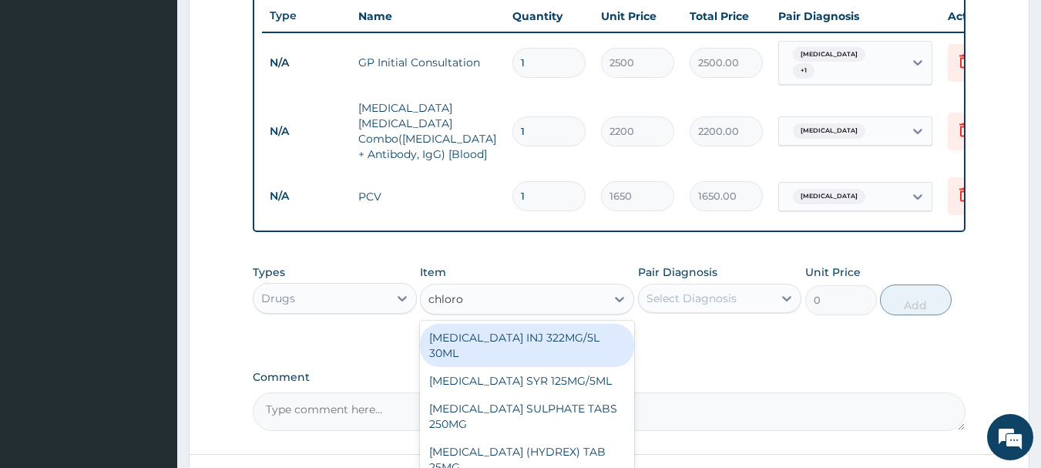
click at [533, 341] on div "CHLOROQUINE PHOSPHATE INJ 322MG/5L 30ML" at bounding box center [527, 345] width 214 height 43
type input "600"
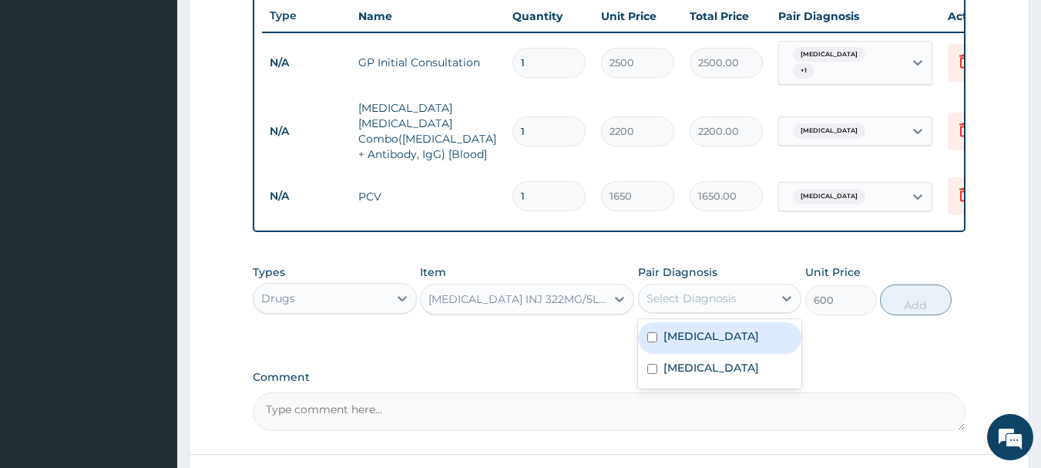
click at [751, 289] on div "Select Diagnosis" at bounding box center [706, 298] width 135 height 25
click at [650, 332] on input "checkbox" at bounding box center [652, 337] width 10 height 10
checkbox input "true"
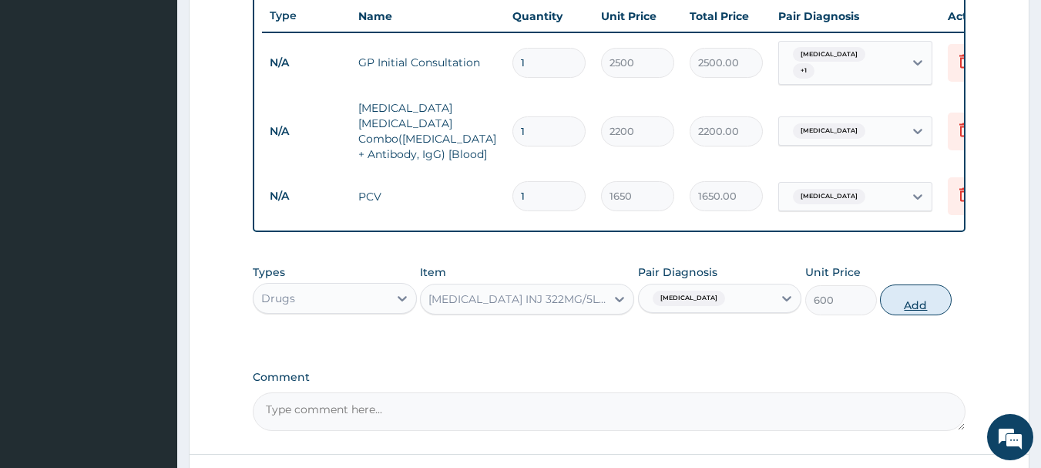
click at [929, 290] on button "Add" at bounding box center [916, 299] width 72 height 31
type input "0"
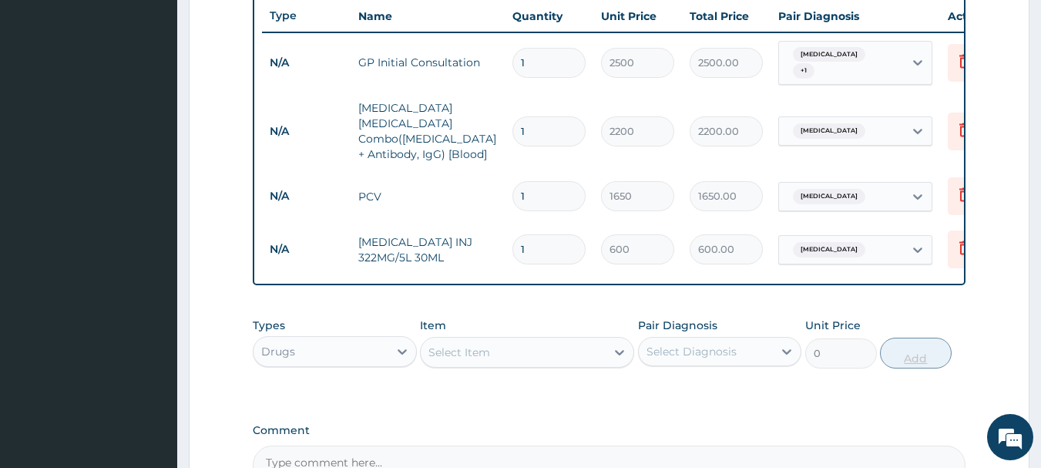
type input "0.00"
type input "4"
type input "2400.00"
type input "4"
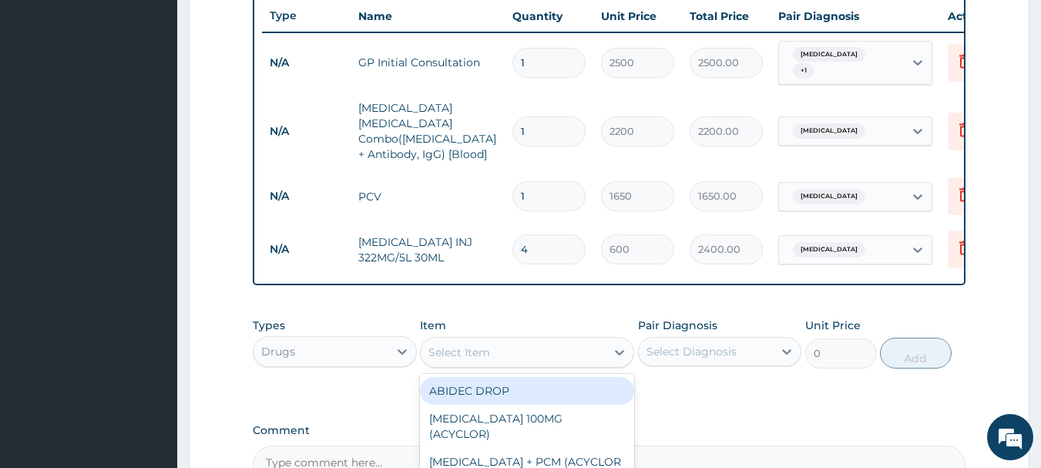
click at [526, 347] on div "Select Item" at bounding box center [513, 352] width 185 height 25
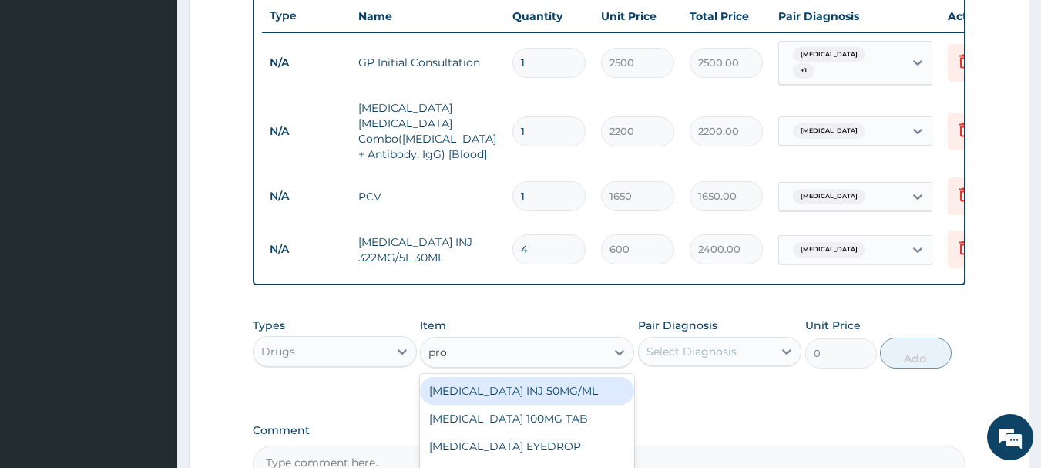
type input "prom"
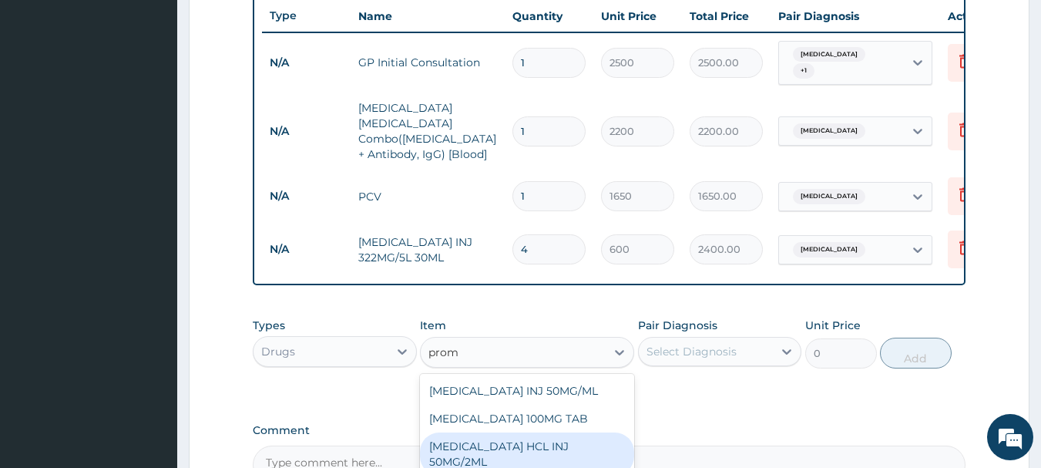
click at [516, 440] on div "PROMETHAZINE HCL INJ 50MG/2ML" at bounding box center [527, 453] width 214 height 43
type input "200"
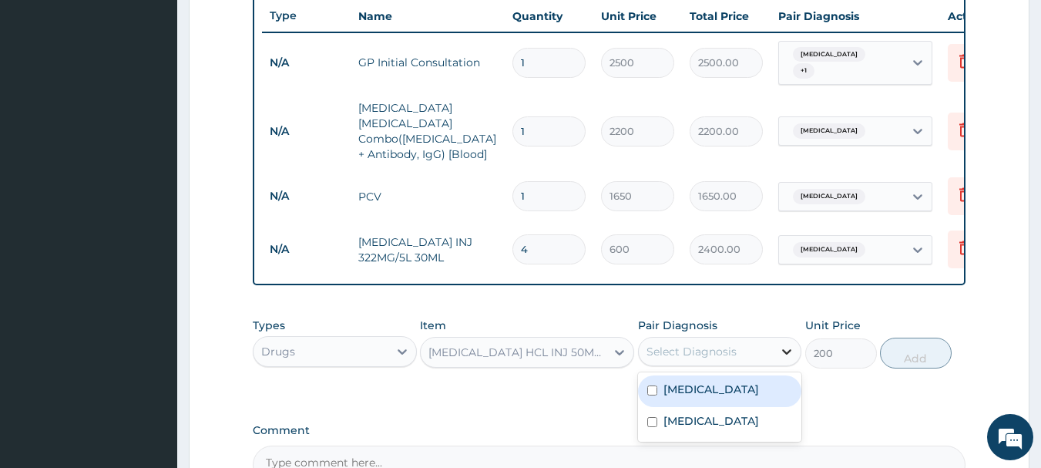
click at [786, 344] on icon at bounding box center [786, 351] width 15 height 15
click at [650, 389] on input "checkbox" at bounding box center [652, 390] width 10 height 10
checkbox input "true"
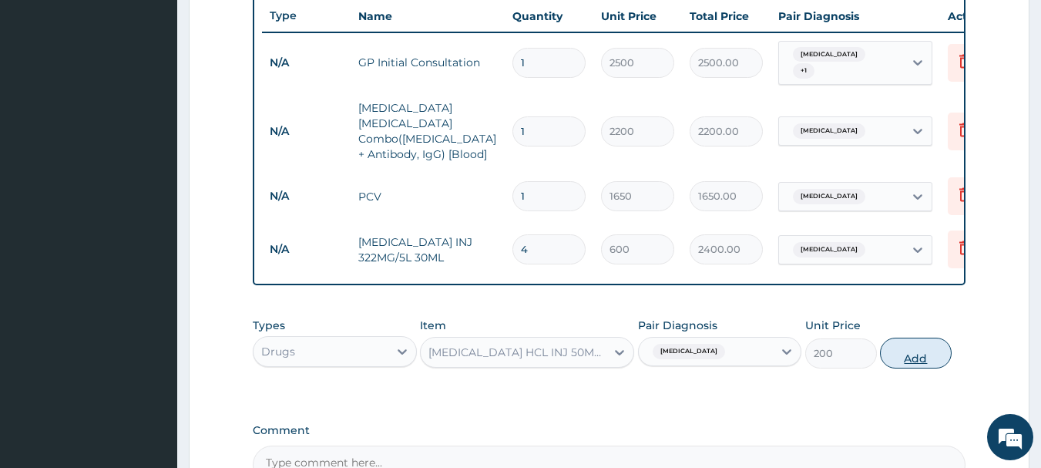
click at [924, 351] on button "Add" at bounding box center [916, 353] width 72 height 31
type input "0"
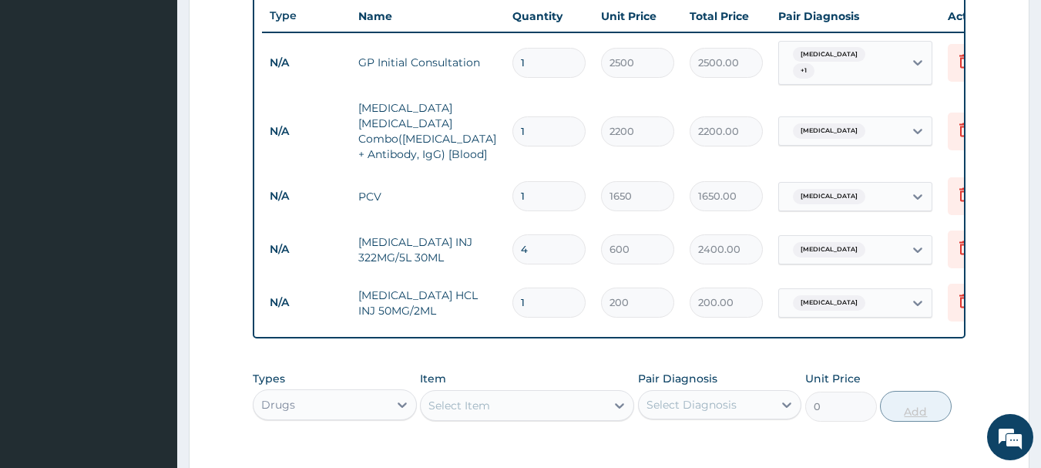
type input "16"
type input "3200.00"
type input "1"
type input "200.00"
type input "0.00"
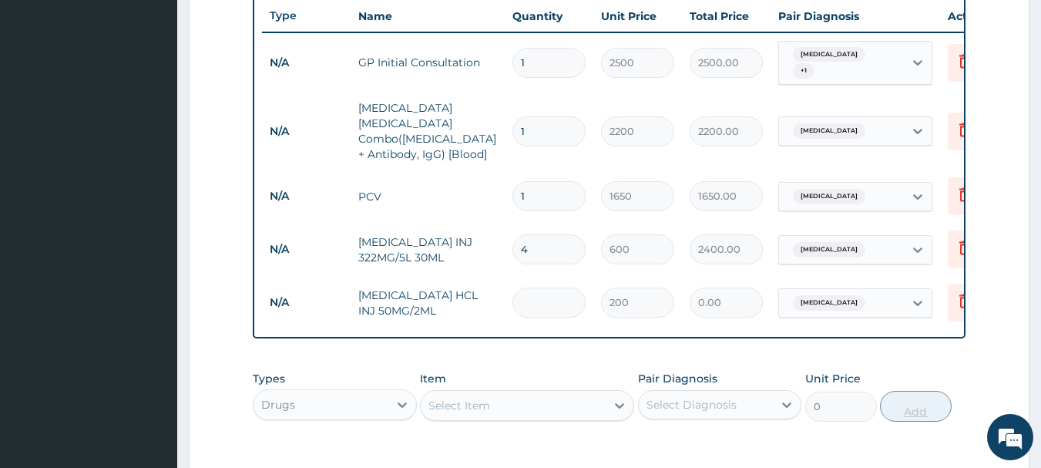
type input "6"
type input "1200.00"
type input "6"
click at [540, 236] on input "4" at bounding box center [549, 249] width 73 height 30
type input "0.00"
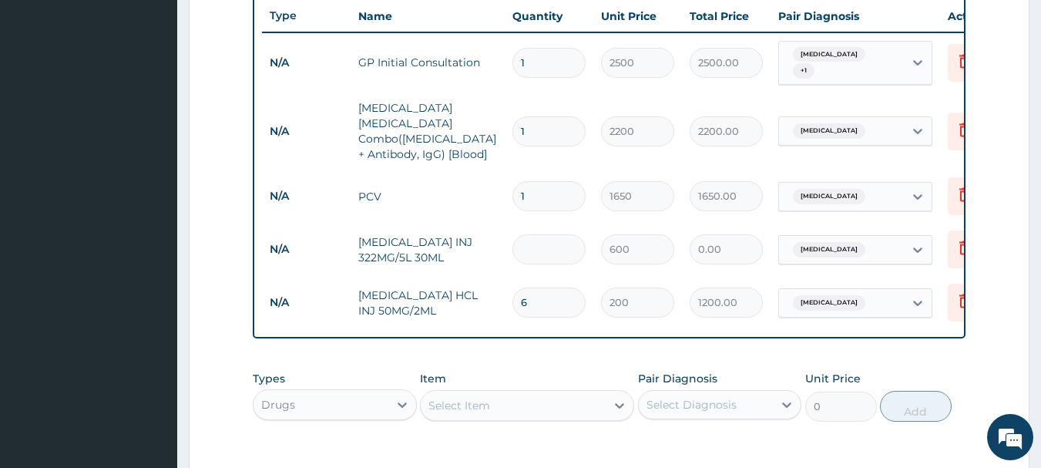
type input "6"
type input "3600.00"
type input "5"
type input "3000.00"
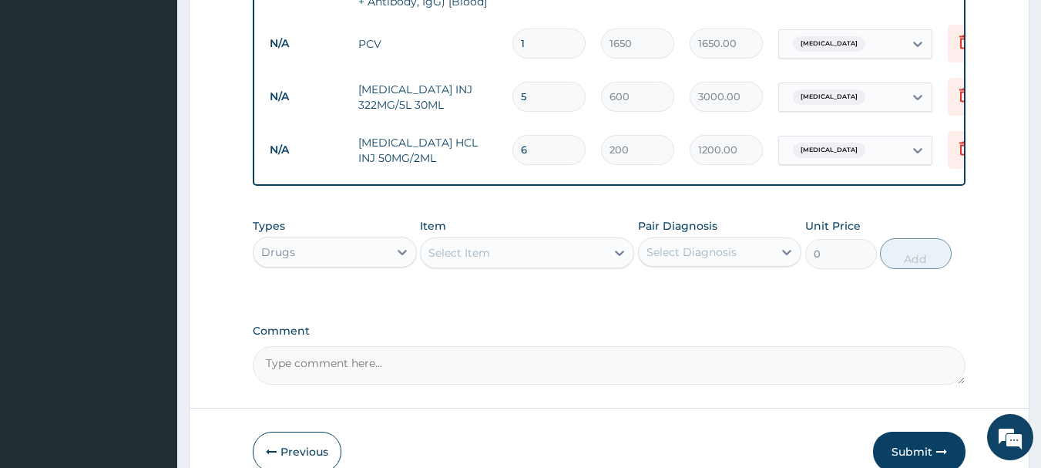
scroll to position [736, 0]
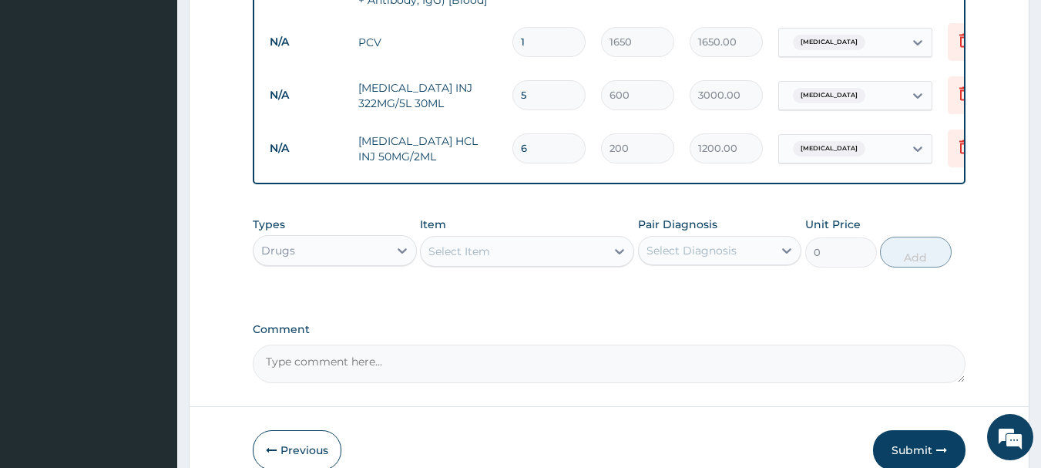
type input "5"
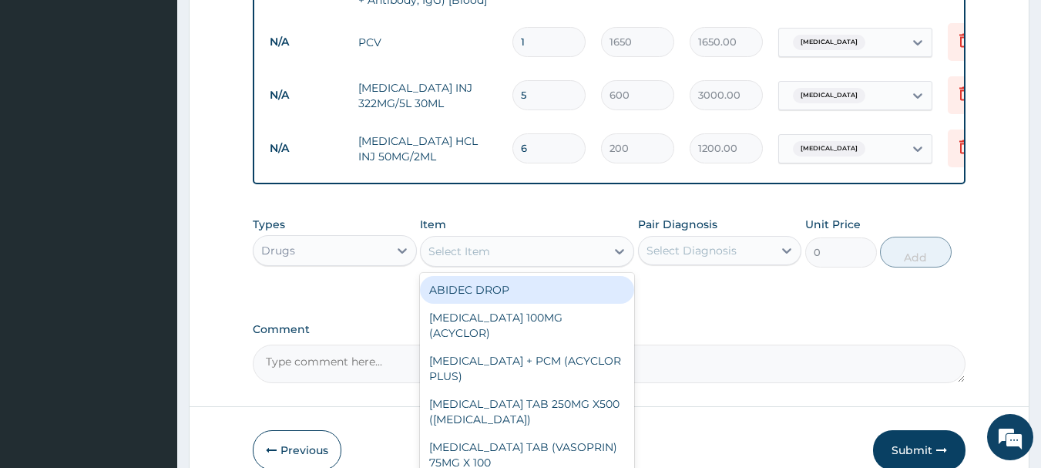
click at [509, 250] on div "Select Item" at bounding box center [513, 251] width 185 height 25
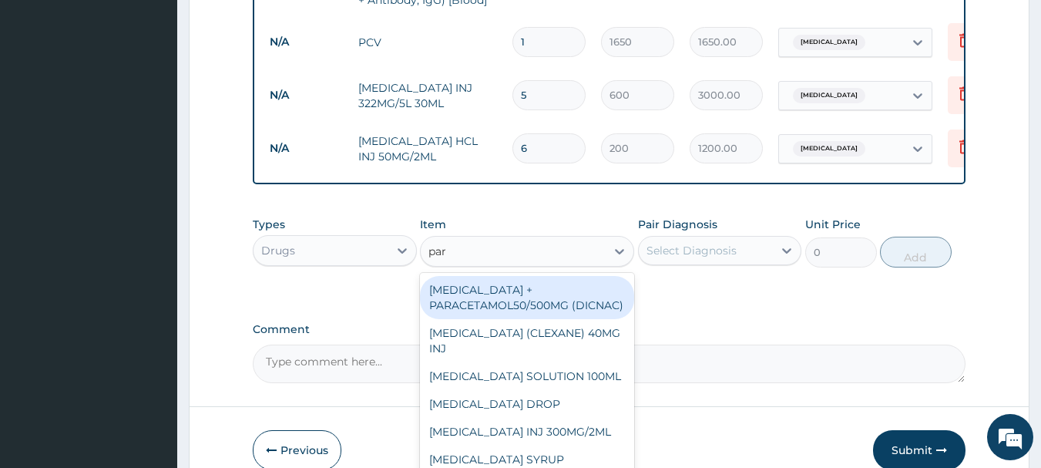
type input "para"
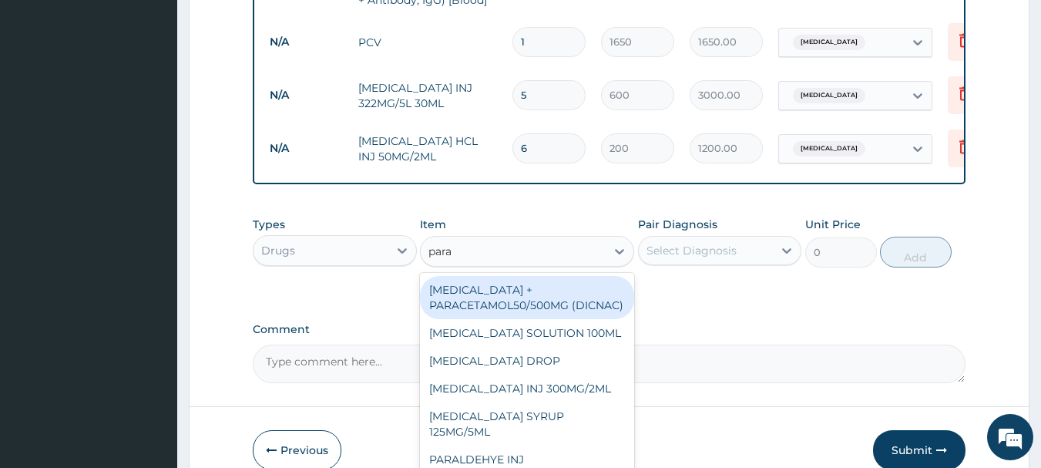
click at [483, 301] on div "DICLOFENAC + PARACETAMOL50/500MG (DICNAC)" at bounding box center [527, 297] width 214 height 43
type input "40"
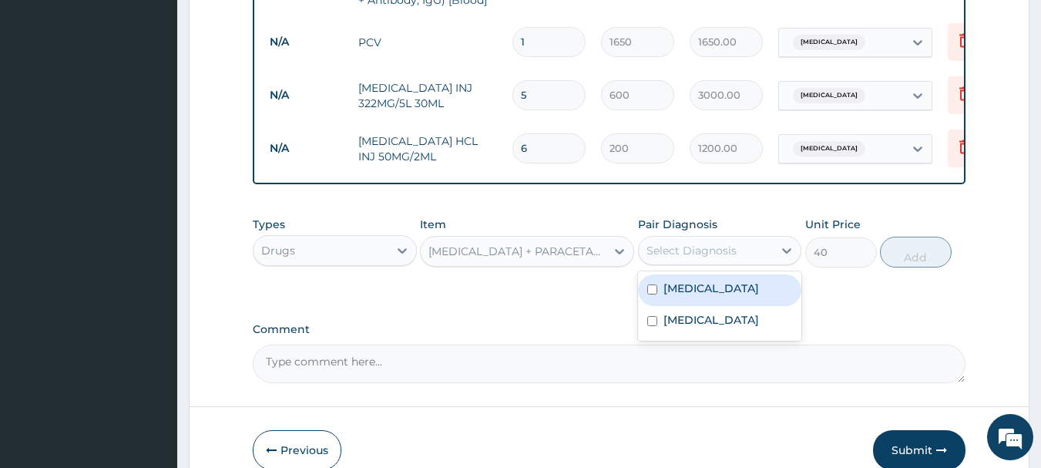
click at [724, 250] on div "Select Diagnosis" at bounding box center [692, 250] width 90 height 15
click at [711, 283] on div "Malaria" at bounding box center [720, 290] width 164 height 32
checkbox input "true"
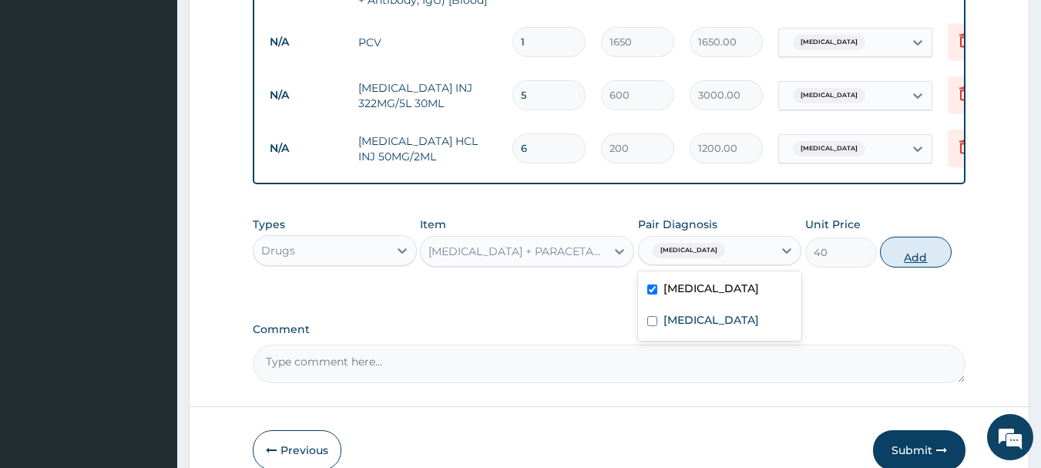
click at [923, 250] on button "Add" at bounding box center [916, 252] width 72 height 31
type input "0"
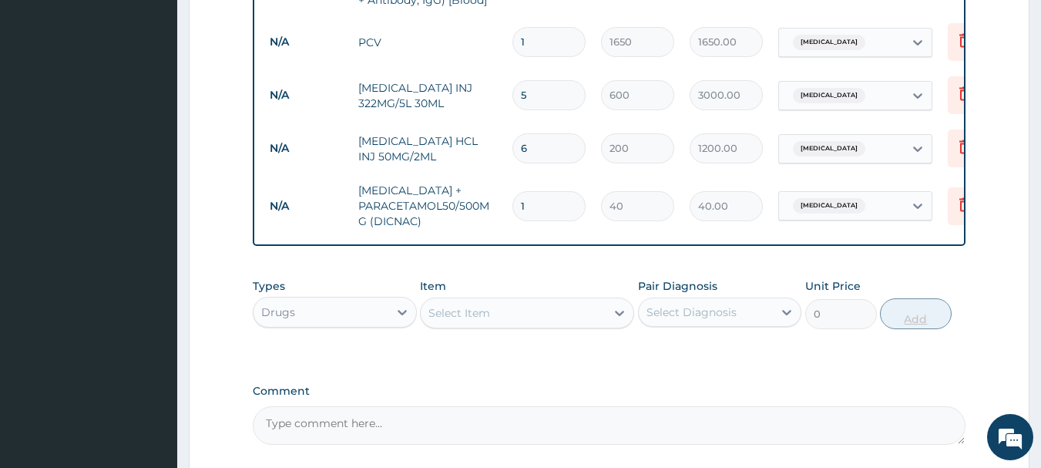
type input "18"
type input "720.00"
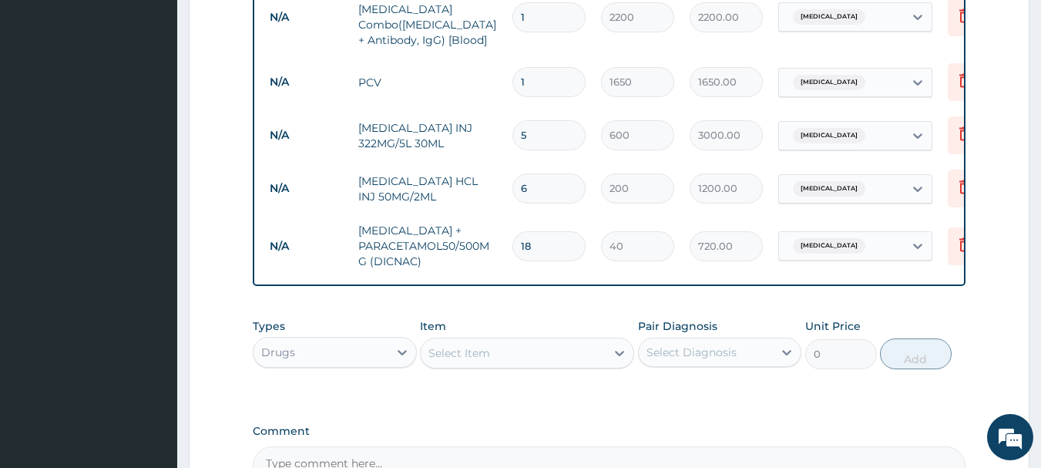
scroll to position [873, 0]
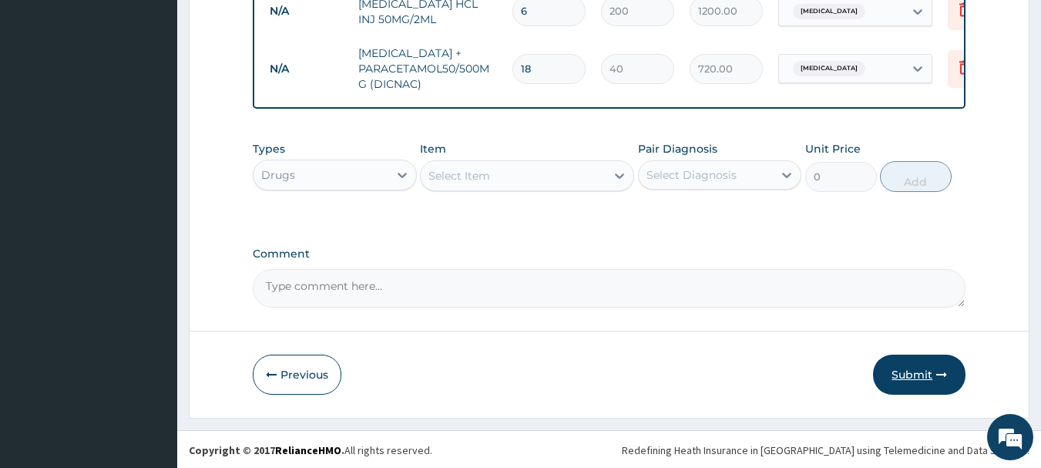
type input "18"
click at [903, 368] on button "Submit" at bounding box center [919, 375] width 92 height 40
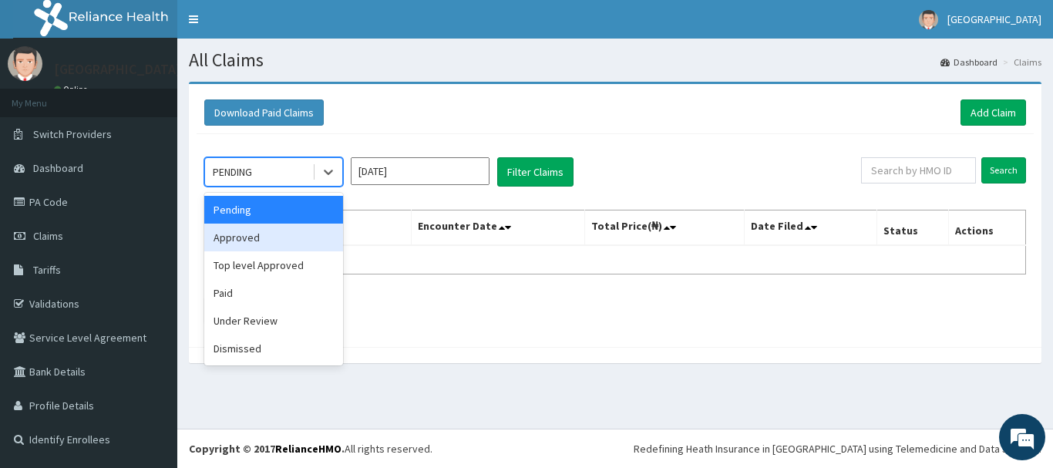
click at [319, 237] on div "Approved" at bounding box center [273, 238] width 139 height 28
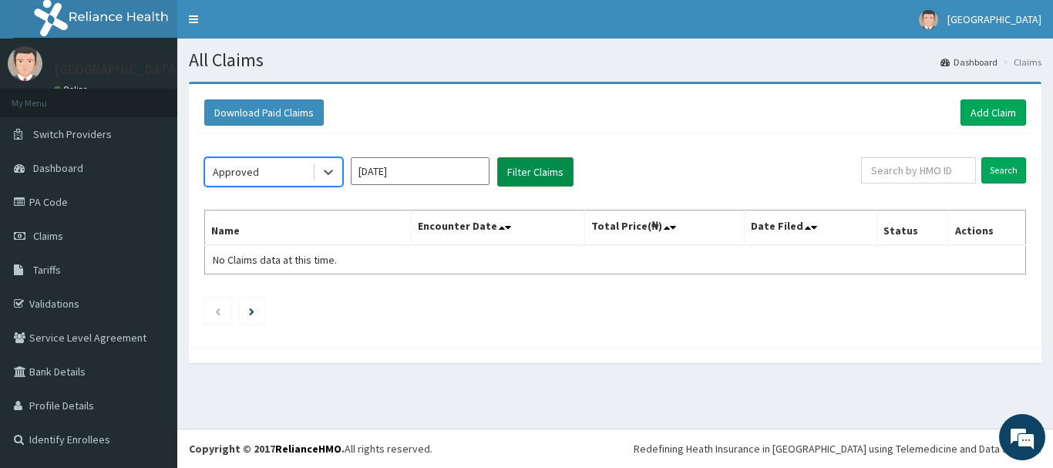
click at [520, 179] on button "Filter Claims" at bounding box center [535, 171] width 76 height 29
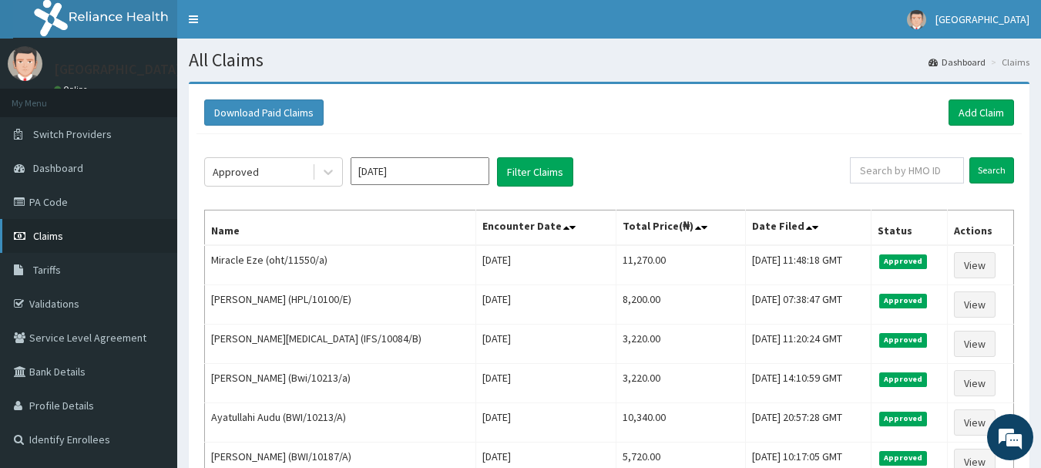
click at [52, 234] on span "Claims" at bounding box center [48, 236] width 30 height 14
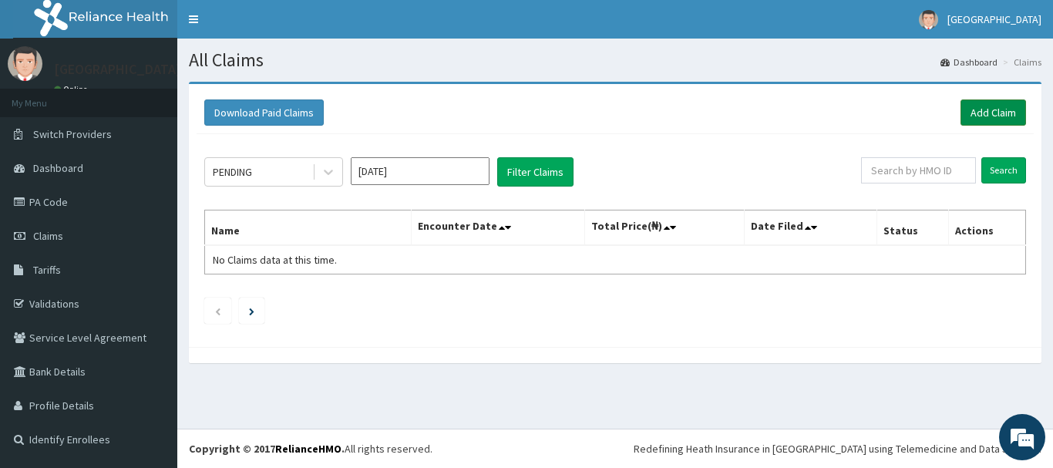
click at [995, 110] on link "Add Claim" at bounding box center [993, 112] width 66 height 26
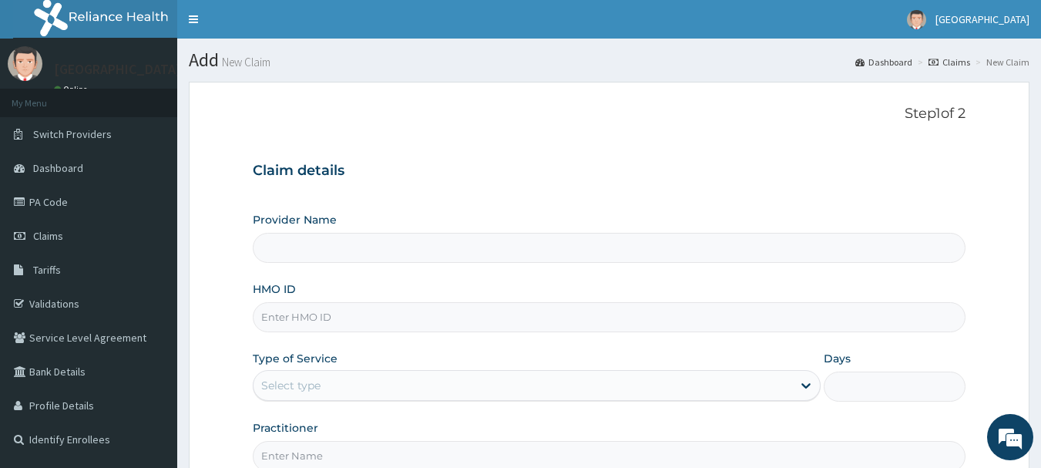
type input "Queen Stella Specialist Hospital"
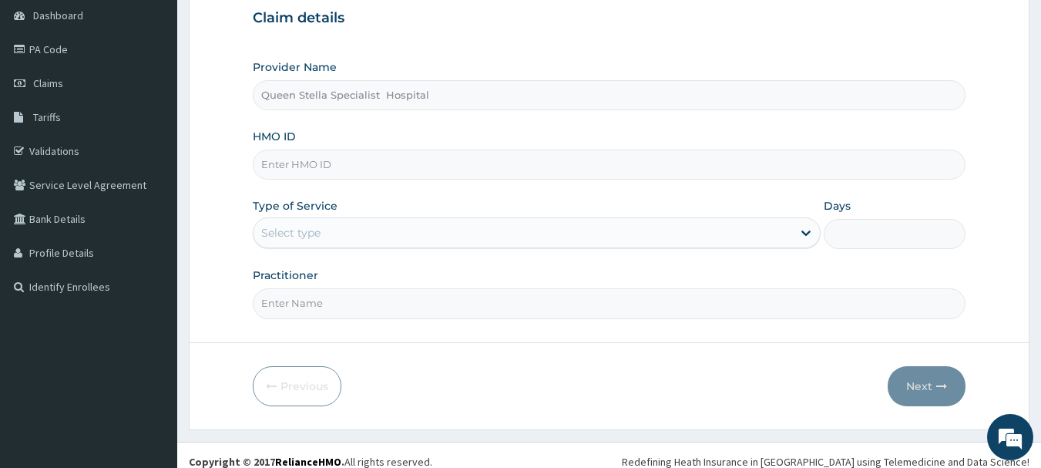
scroll to position [154, 0]
drag, startPoint x: 373, startPoint y: 147, endPoint x: 366, endPoint y: 162, distance: 16.2
click at [368, 160] on div "HMO ID" at bounding box center [610, 152] width 714 height 51
click at [363, 164] on input "HMO ID" at bounding box center [610, 163] width 714 height 30
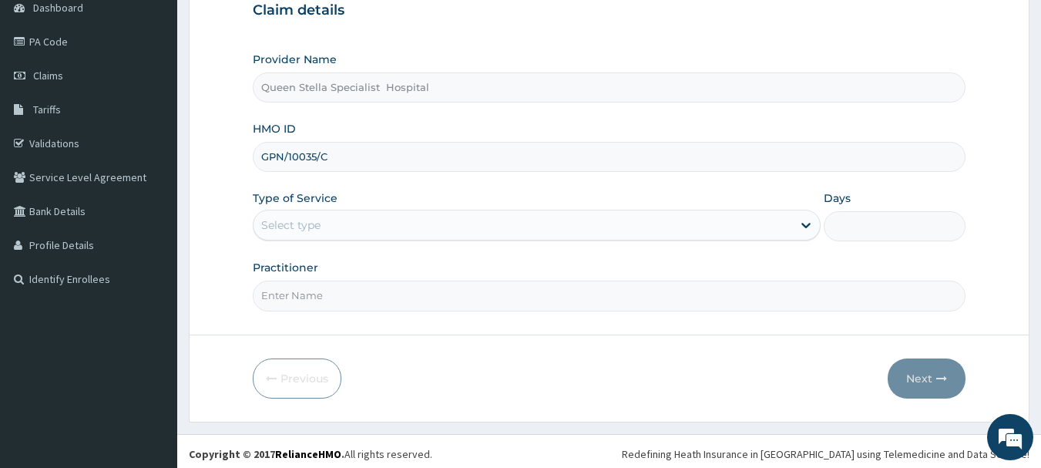
scroll to position [166, 0]
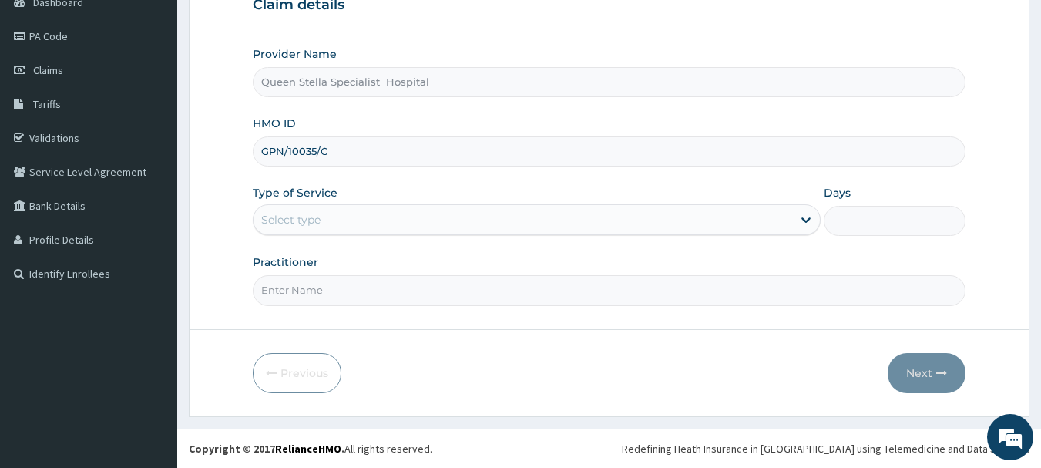
type input "GPN/10035/C"
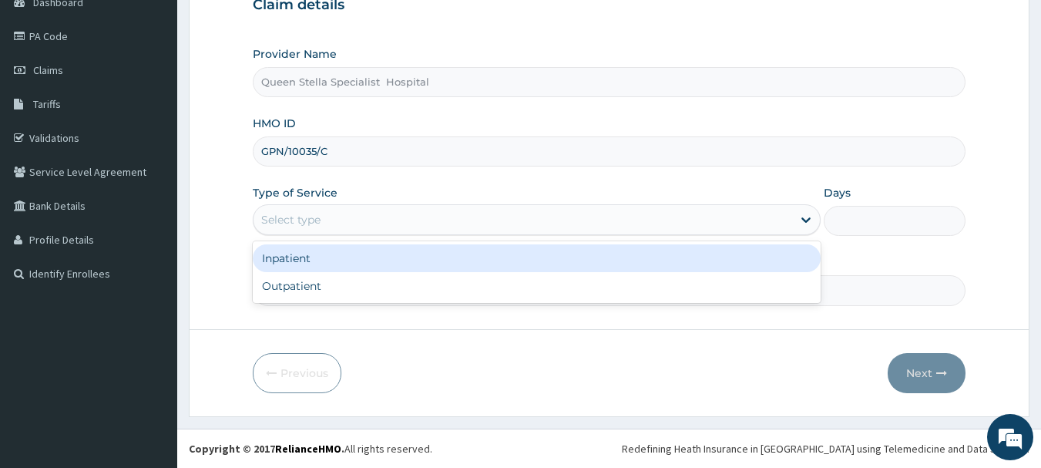
click at [329, 222] on div "Select type" at bounding box center [523, 219] width 539 height 25
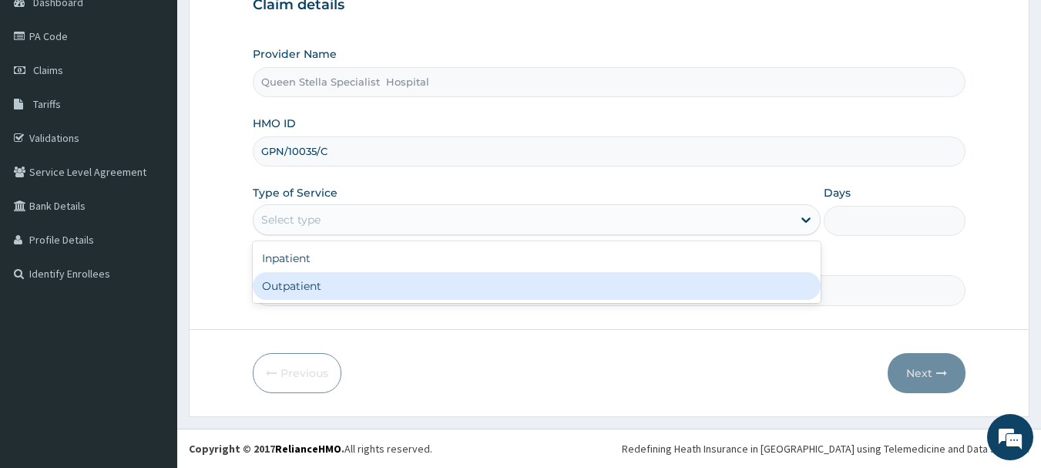
click at [345, 288] on div "Outpatient" at bounding box center [537, 286] width 568 height 28
type input "1"
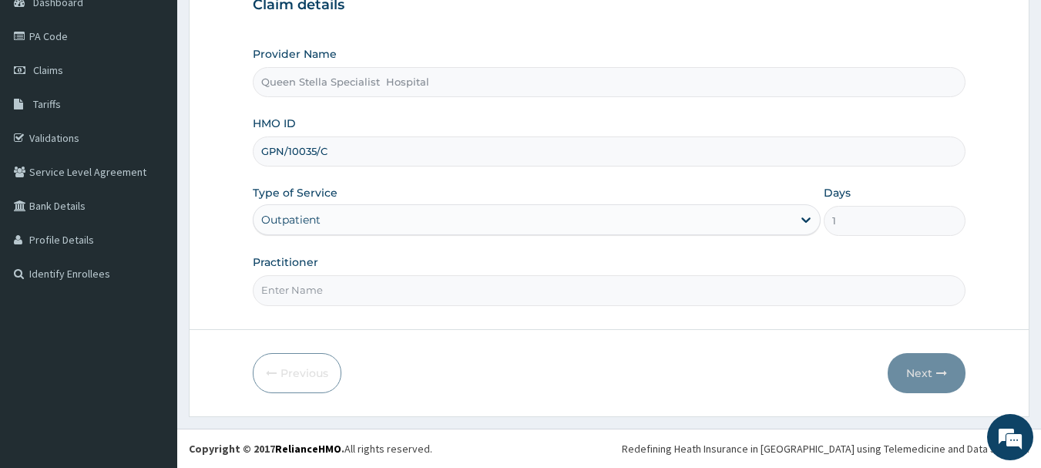
click at [340, 293] on input "Practitioner" at bounding box center [610, 290] width 714 height 30
type input "DR BASSSEY"
click at [919, 365] on button "Next" at bounding box center [927, 373] width 78 height 40
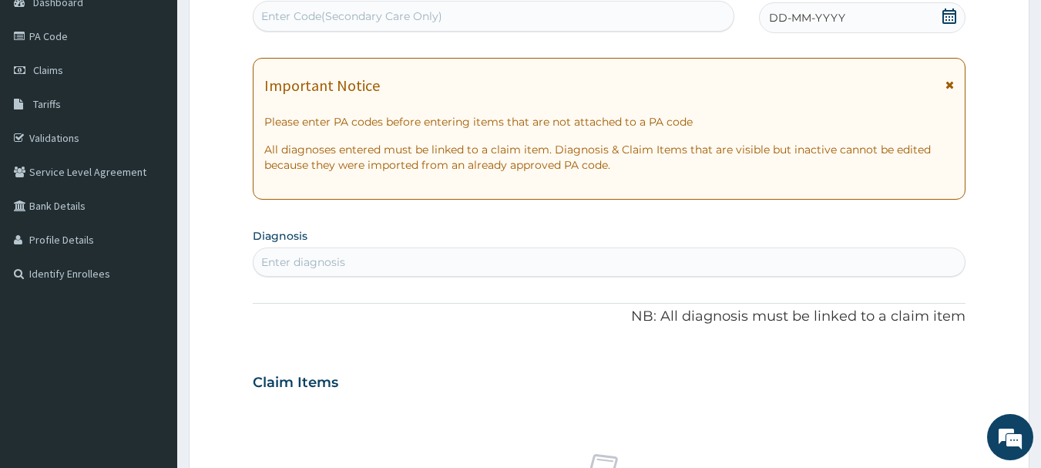
click at [950, 15] on icon at bounding box center [949, 15] width 15 height 15
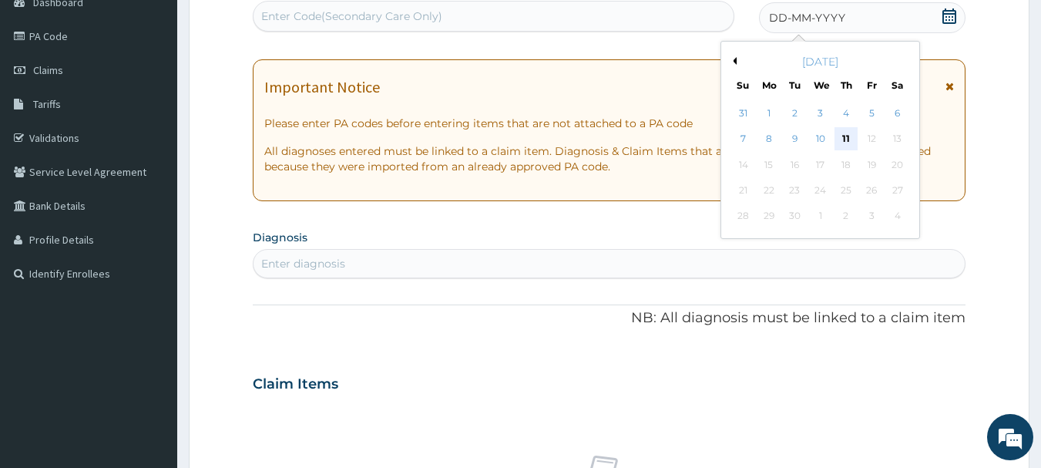
click at [852, 135] on div "11" at bounding box center [846, 139] width 23 height 23
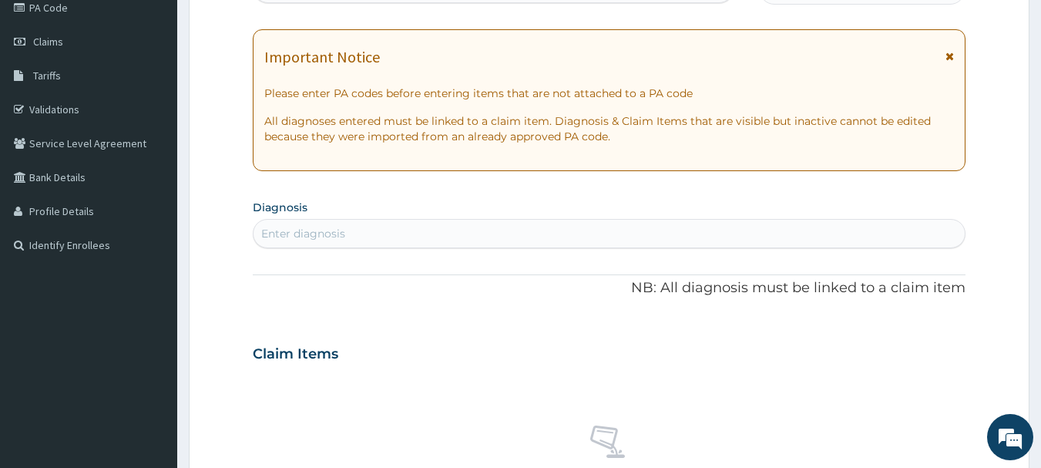
scroll to position [243, 0]
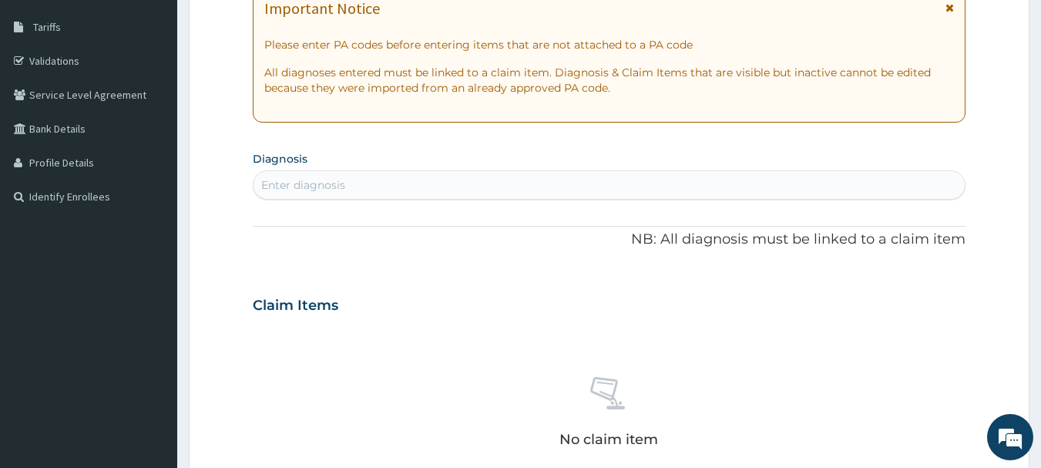
click at [271, 181] on div "Enter diagnosis" at bounding box center [303, 184] width 84 height 15
type input "MALARIA"
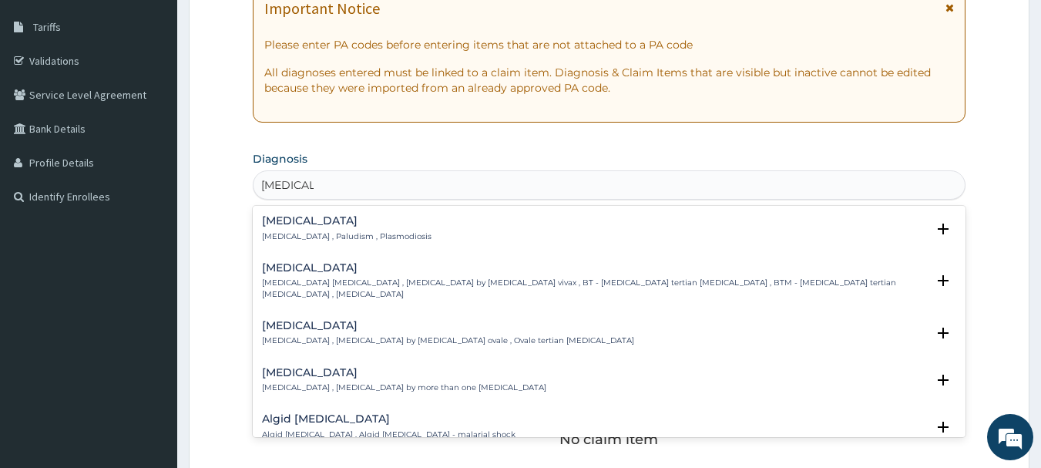
click at [279, 223] on h4 "Malaria" at bounding box center [347, 221] width 170 height 12
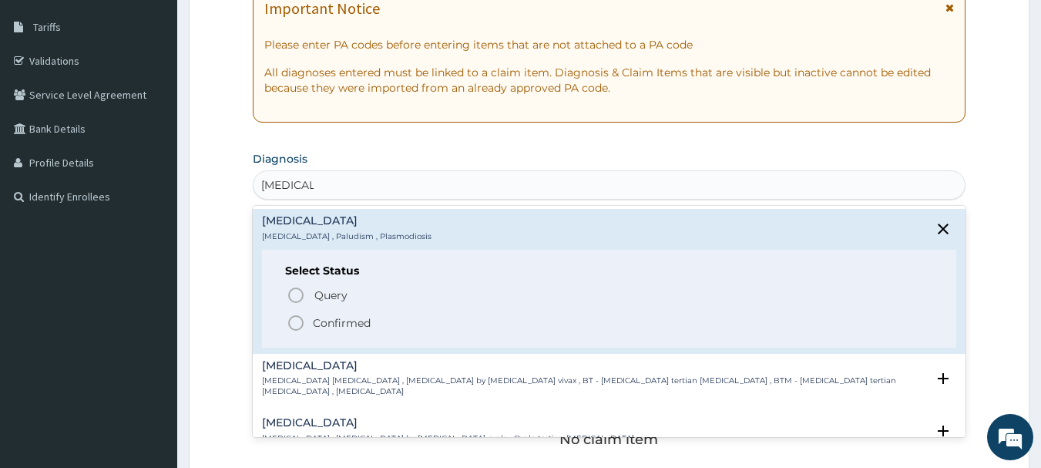
click at [292, 318] on circle "status option filled" at bounding box center [296, 323] width 14 height 14
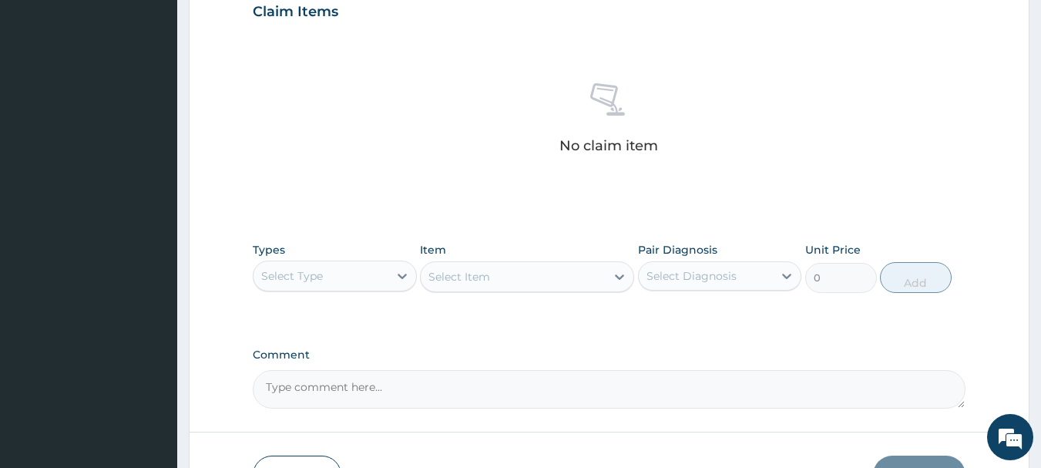
scroll to position [628, 0]
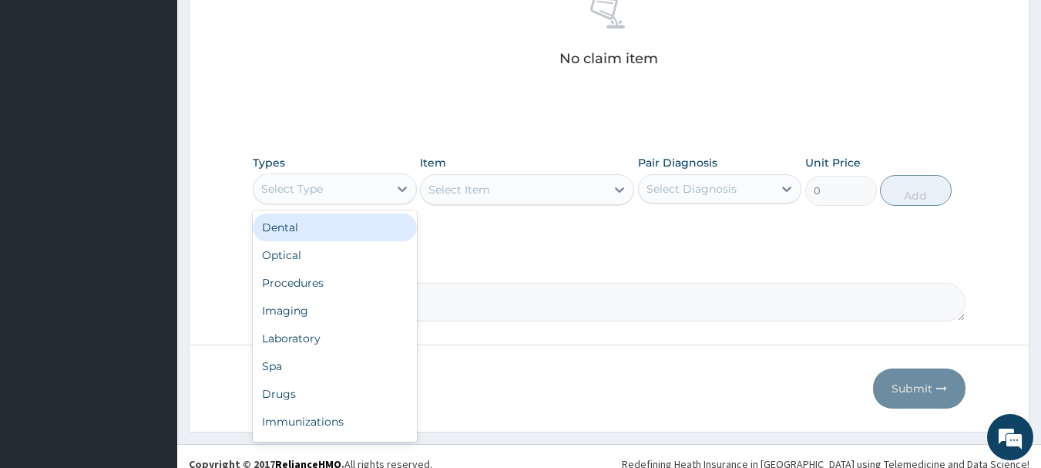
click at [347, 188] on div "Select Type" at bounding box center [321, 188] width 135 height 25
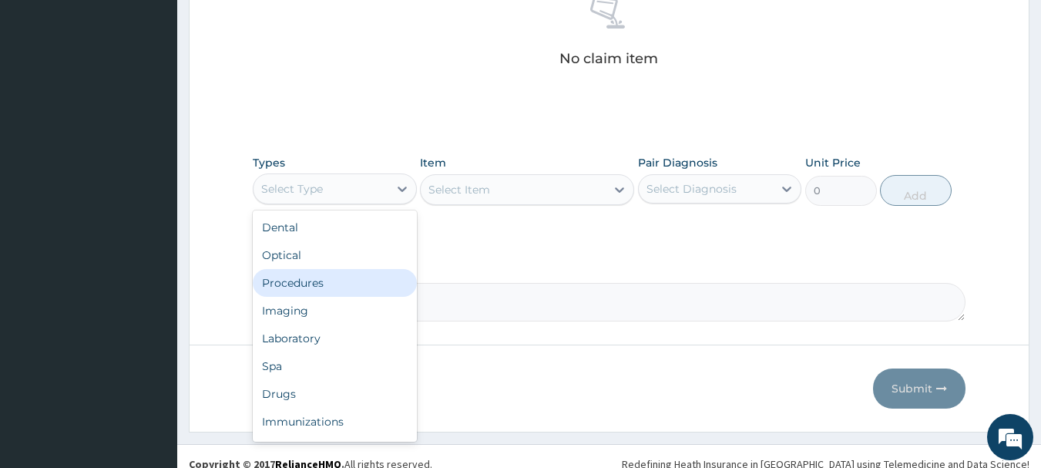
click at [320, 283] on div "Procedures" at bounding box center [335, 283] width 164 height 28
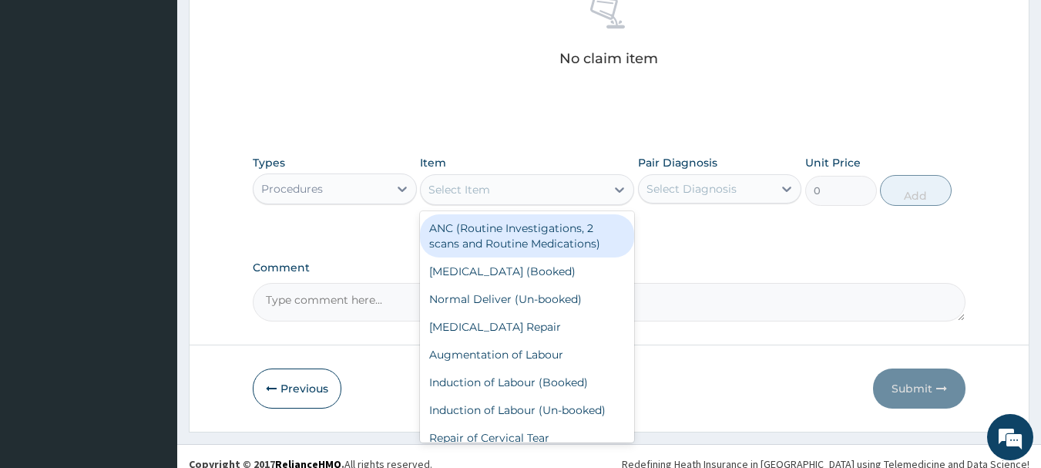
click at [449, 191] on div "Select Item" at bounding box center [460, 189] width 62 height 15
type input "P"
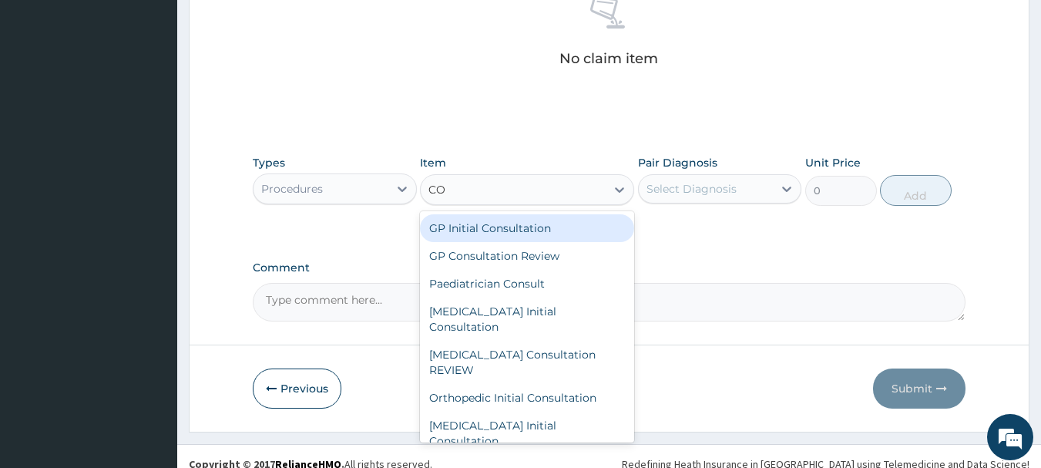
type input "CON"
click at [468, 233] on div "GP Initial Consultation" at bounding box center [527, 228] width 214 height 28
type input "2500"
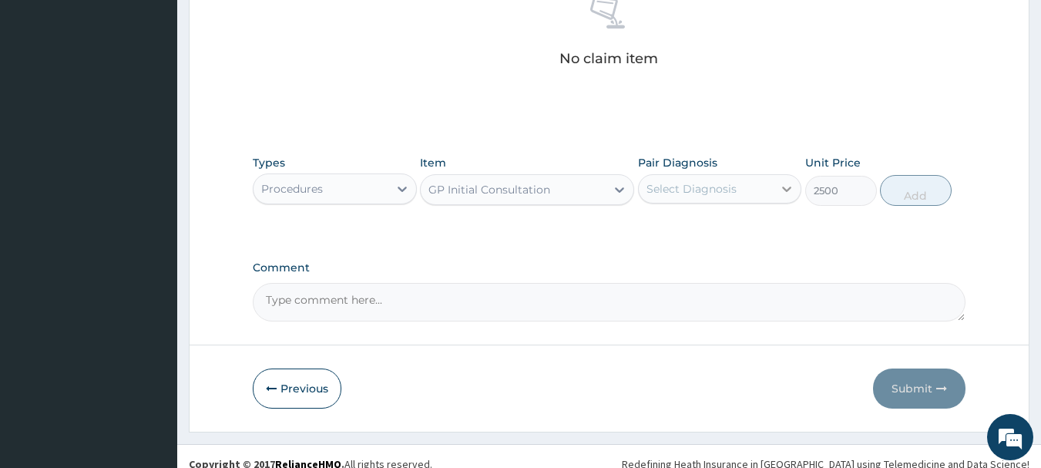
click at [785, 190] on icon at bounding box center [786, 188] width 15 height 15
click at [755, 230] on div "Malaria" at bounding box center [720, 229] width 164 height 32
checkbox input "true"
click at [910, 193] on button "Add" at bounding box center [916, 190] width 72 height 31
type input "0"
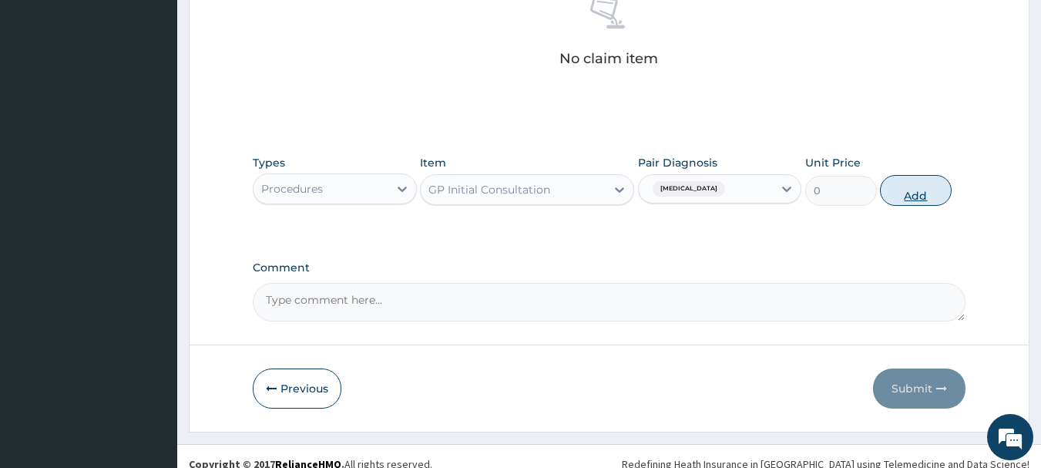
scroll to position [582, 0]
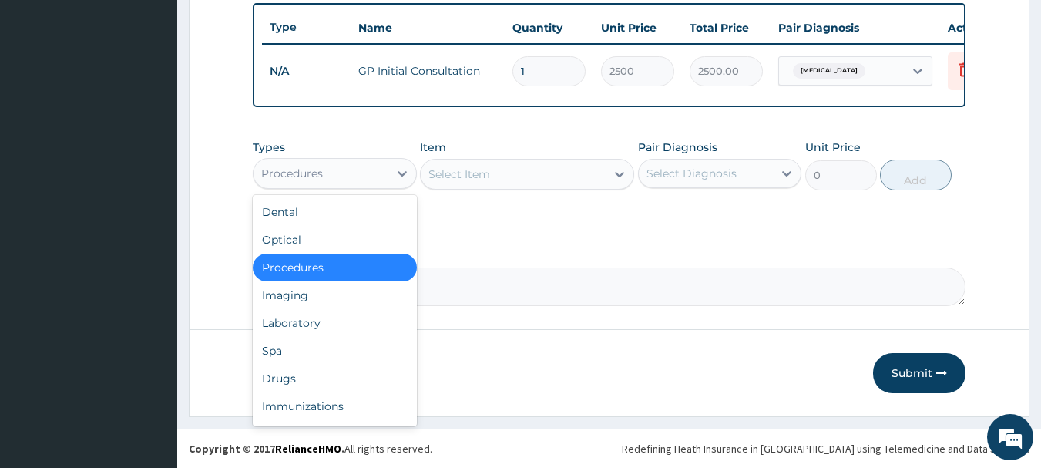
click at [385, 168] on div "Procedures" at bounding box center [321, 173] width 135 height 25
drag, startPoint x: 340, startPoint y: 374, endPoint x: 348, endPoint y: 365, distance: 12.5
click at [342, 371] on div "Drugs" at bounding box center [335, 379] width 164 height 28
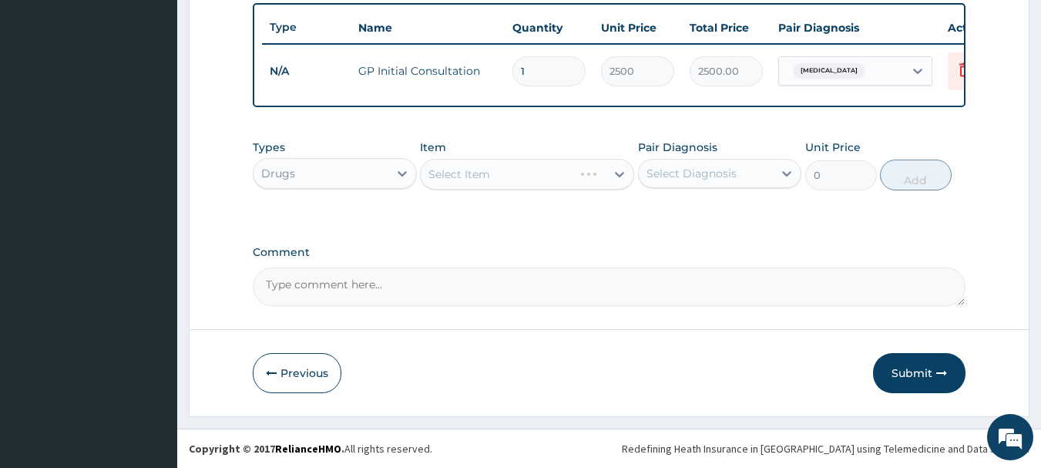
click at [465, 180] on div "Select Item" at bounding box center [527, 174] width 214 height 31
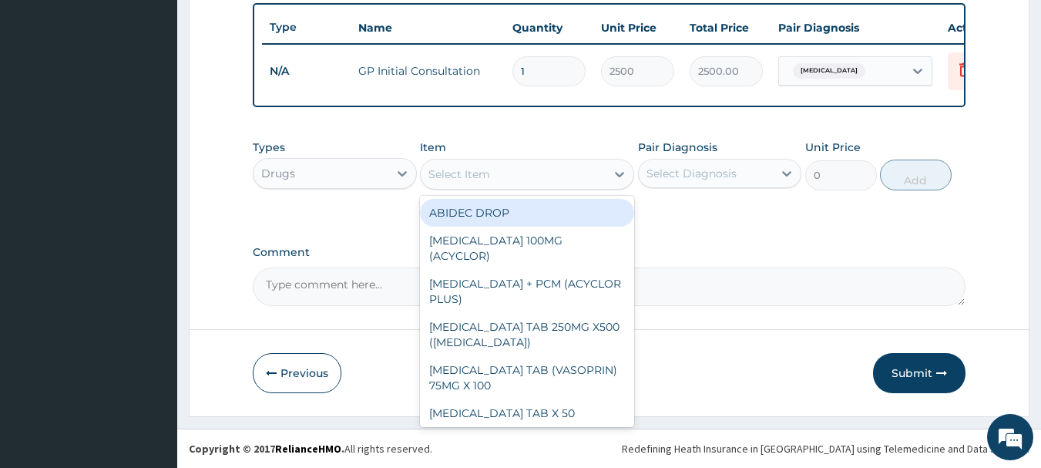
click at [462, 174] on div "Select Item" at bounding box center [460, 173] width 62 height 15
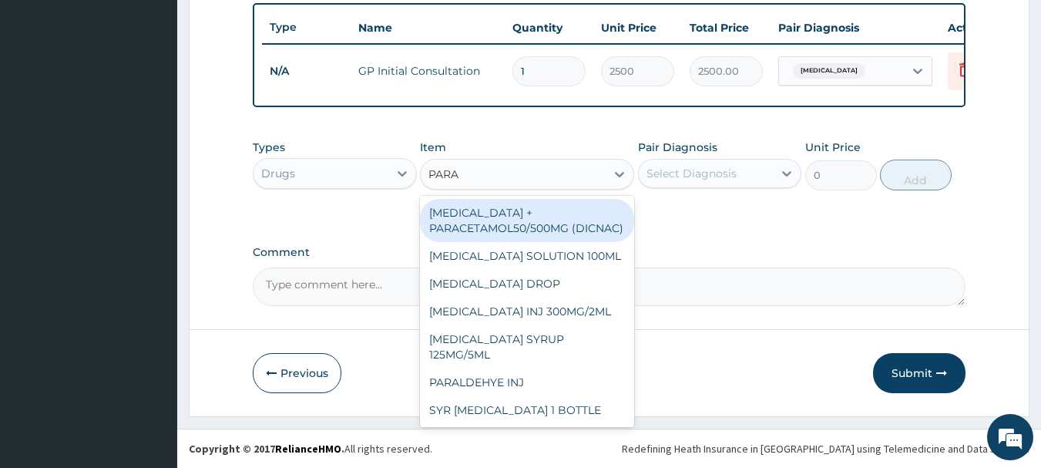
type input "PARAC"
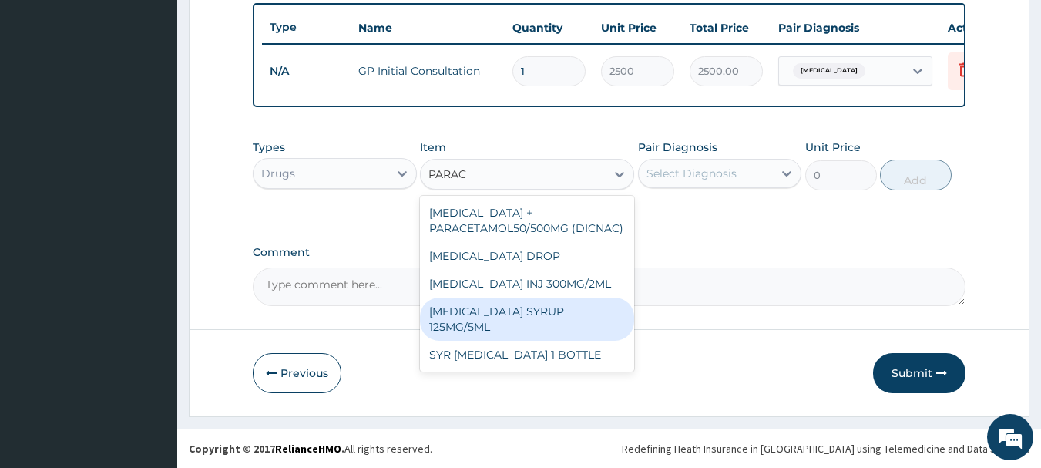
click at [506, 310] on div "PARACETAMOL SYRUP 125MG/5ML" at bounding box center [527, 318] width 214 height 43
type input "300"
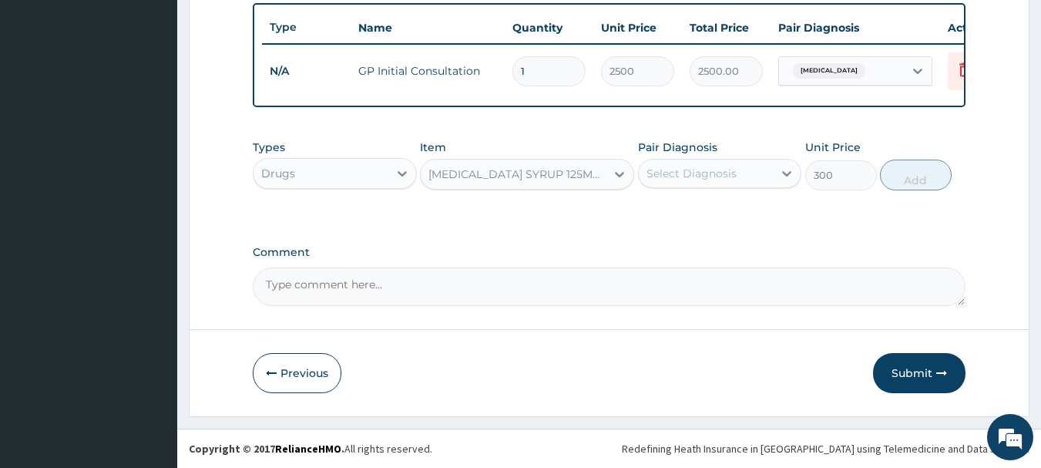
click at [509, 172] on div "PARACETAMOL SYRUP 125MG/5ML" at bounding box center [518, 173] width 179 height 15
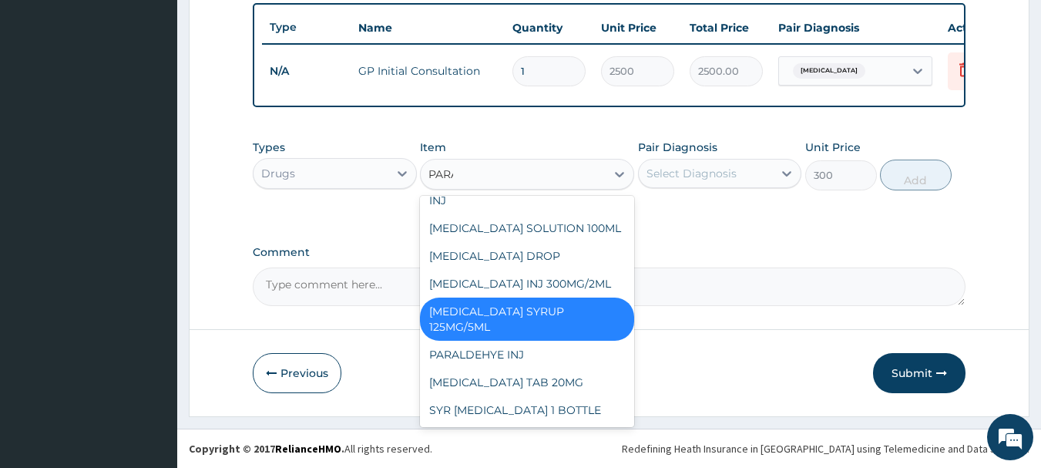
scroll to position [31, 0]
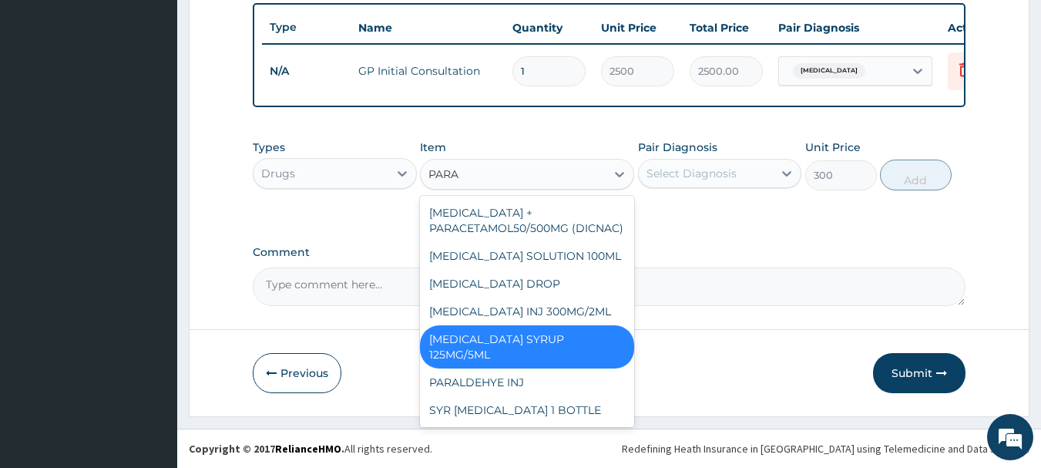
type input "PARAC"
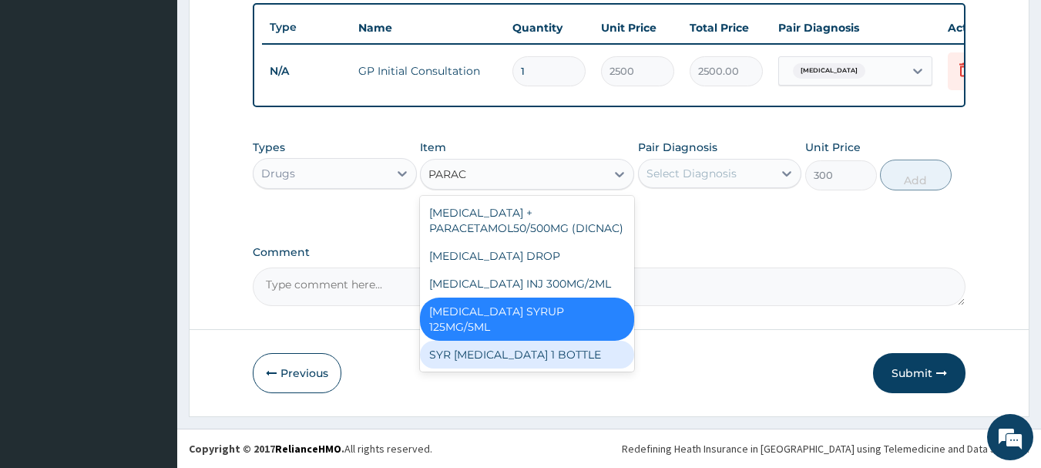
click at [541, 345] on div "SYR PARACETAMOL 1 BOTTLE" at bounding box center [527, 355] width 214 height 28
type input "1000"
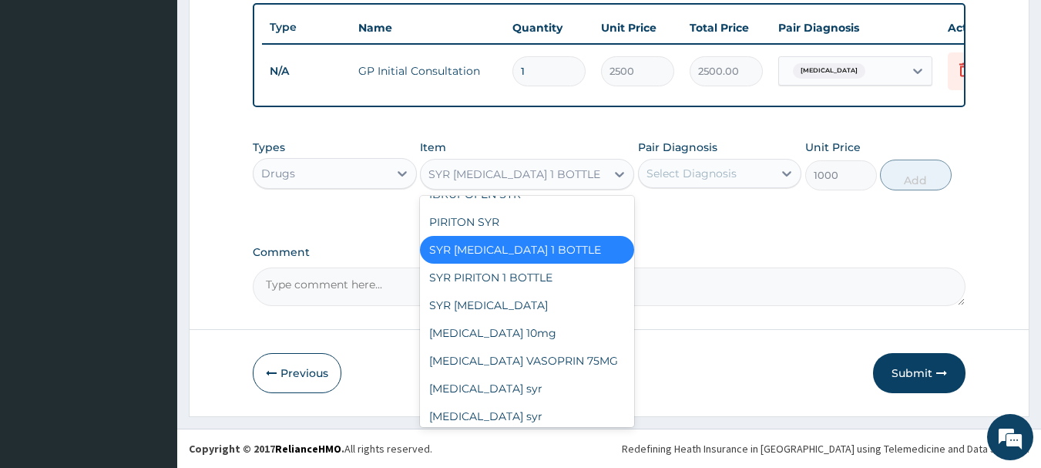
click at [552, 178] on div "SYR PARACETAMOL 1 BOTTLE" at bounding box center [515, 173] width 172 height 15
type input "O"
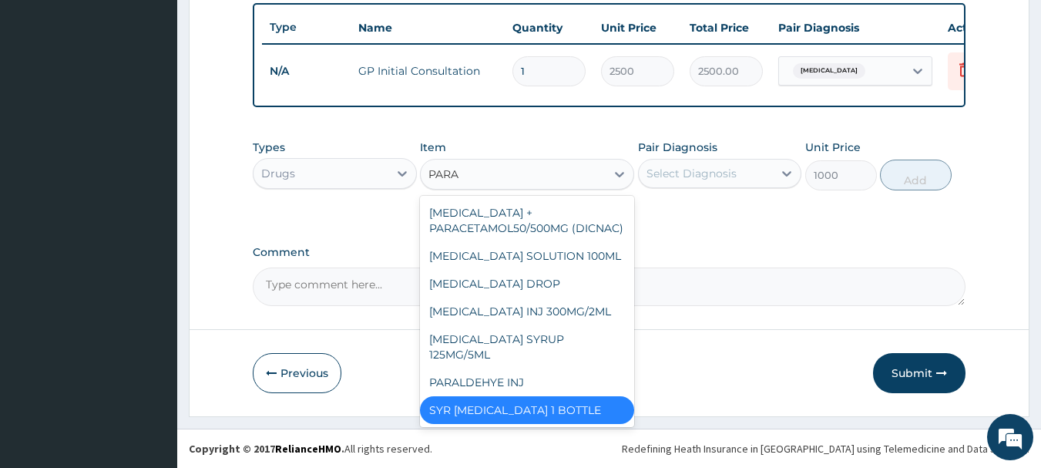
scroll to position [31, 0]
type input "PARAC"
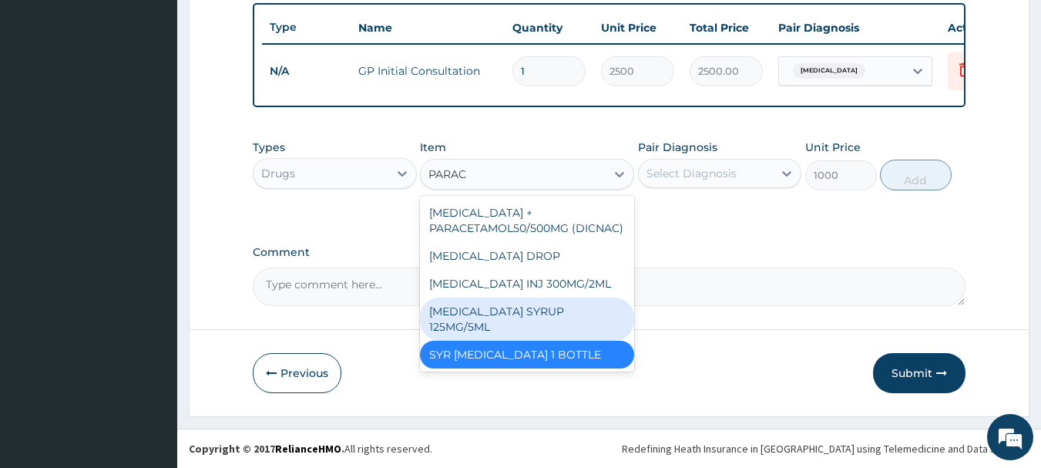
click at [600, 306] on div "PARACETAMOL SYRUP 125MG/5ML" at bounding box center [527, 318] width 214 height 43
type input "300"
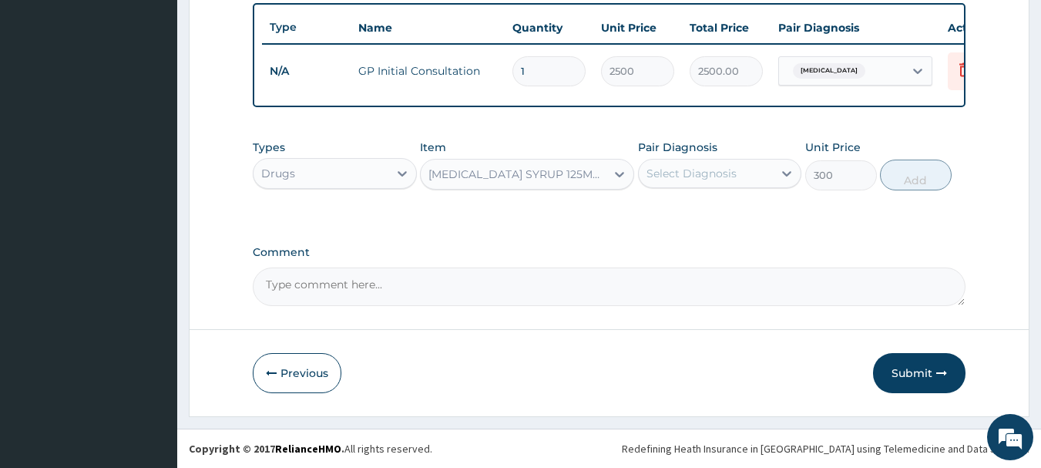
click at [583, 176] on div "PARACETAMOL SYRUP 125MG/5ML" at bounding box center [518, 173] width 179 height 15
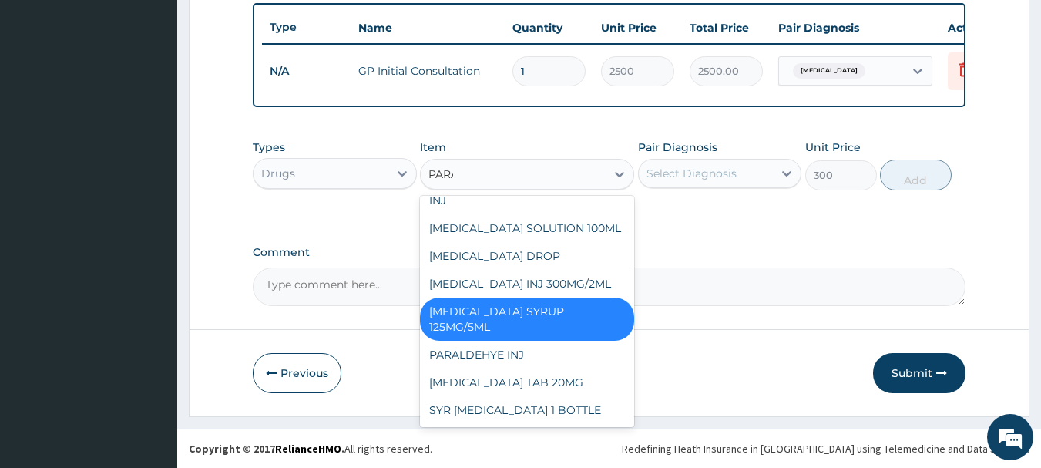
scroll to position [31, 0]
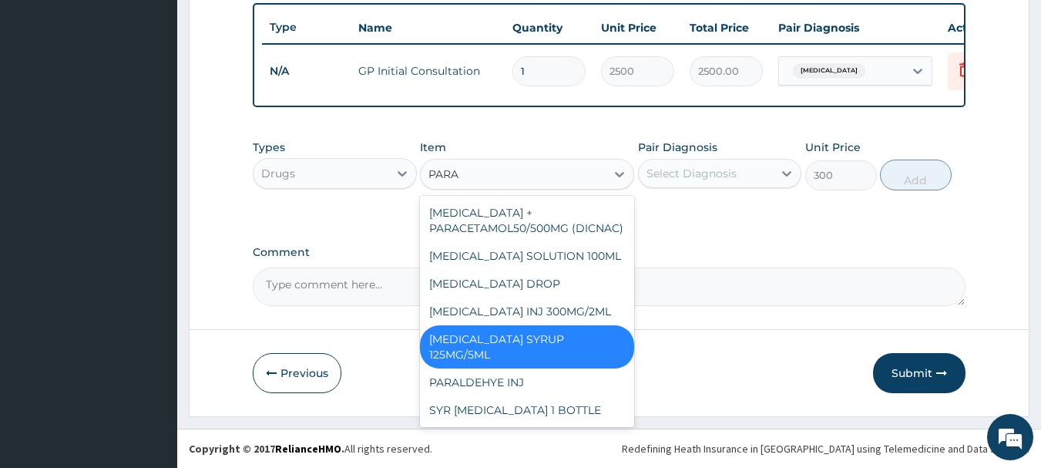
type input "PARAC"
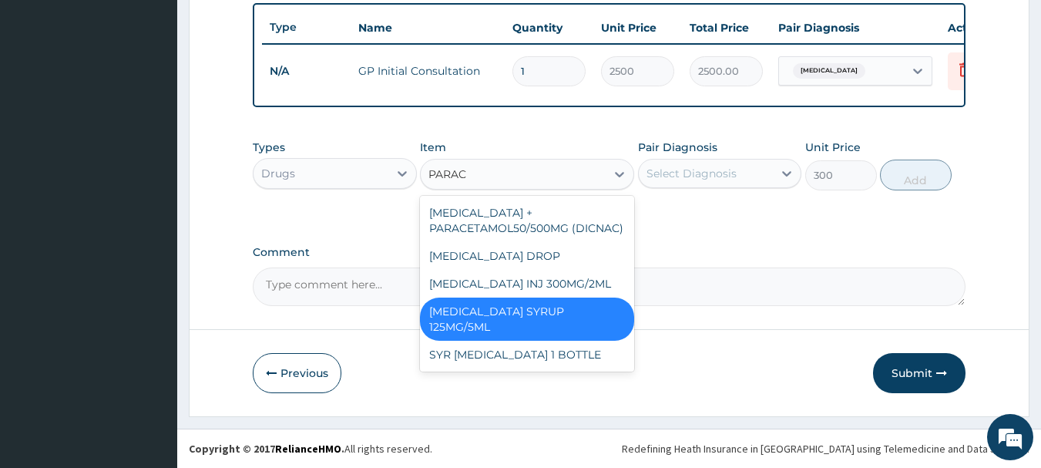
scroll to position [0, 0]
click at [580, 341] on div "SYR PARACETAMOL 1 BOTTLE" at bounding box center [527, 355] width 214 height 28
type input "1000"
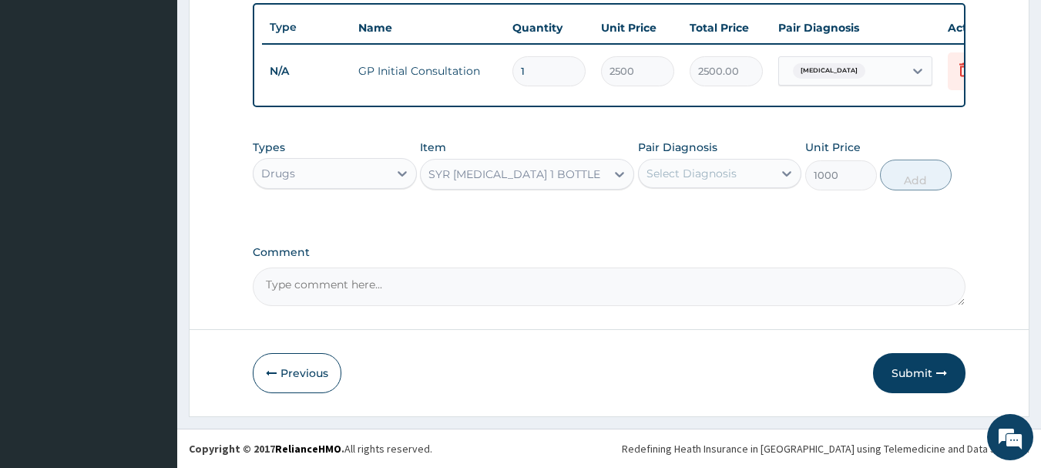
click at [772, 173] on div "Select Diagnosis" at bounding box center [706, 173] width 135 height 25
drag, startPoint x: 748, startPoint y: 214, endPoint x: 759, endPoint y: 212, distance: 11.8
click at [748, 213] on div "Malaria" at bounding box center [720, 213] width 164 height 32
checkbox input "true"
click at [931, 173] on button "Add" at bounding box center [916, 175] width 72 height 31
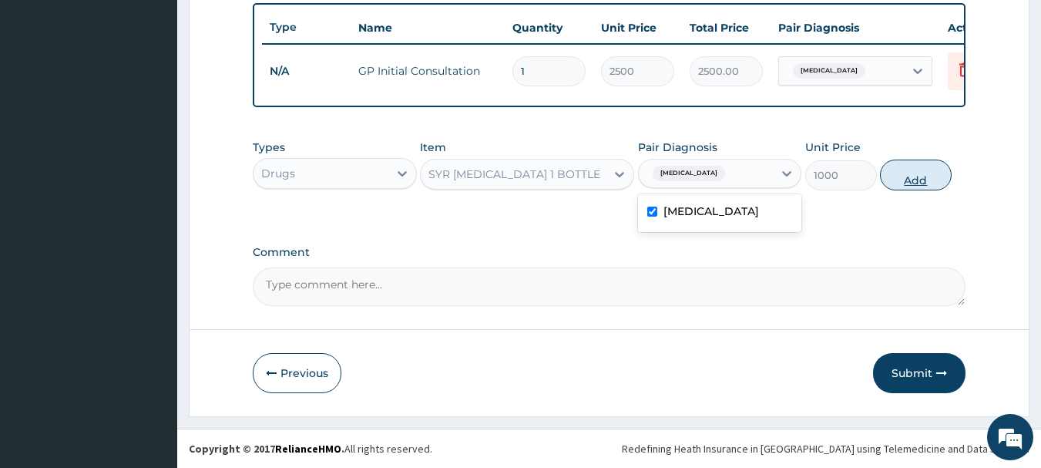
type input "0"
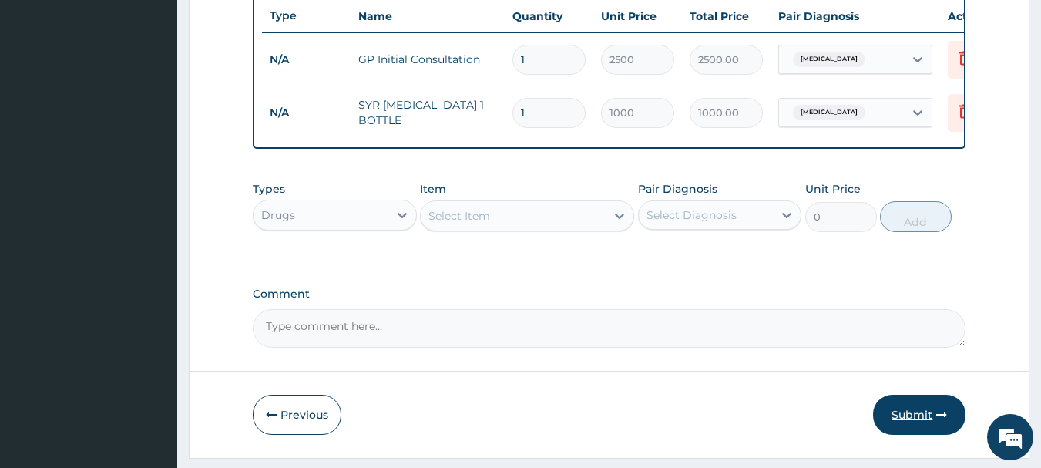
click at [916, 420] on button "Submit" at bounding box center [919, 415] width 92 height 40
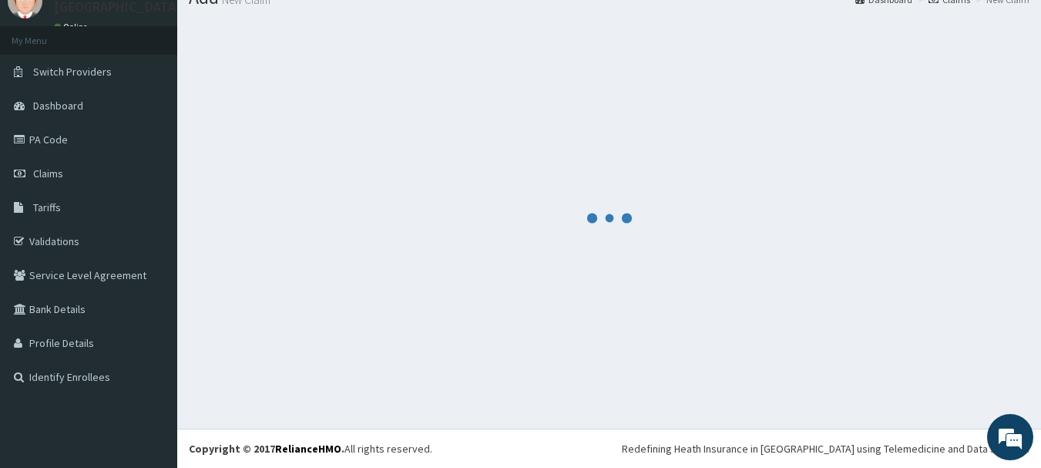
scroll to position [62, 0]
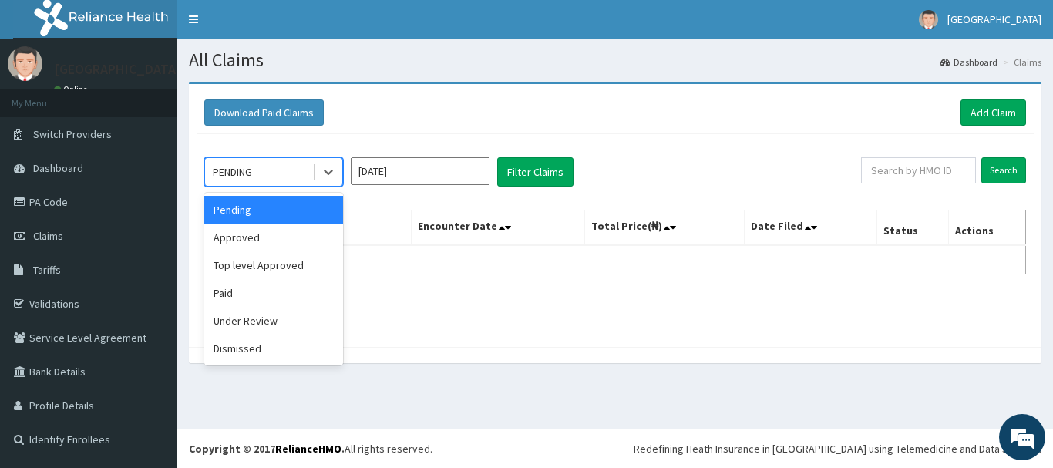
drag, startPoint x: 322, startPoint y: 174, endPoint x: 321, endPoint y: 197, distance: 22.4
click at [322, 183] on div at bounding box center [328, 172] width 28 height 28
click at [297, 230] on div "Approved" at bounding box center [273, 238] width 139 height 28
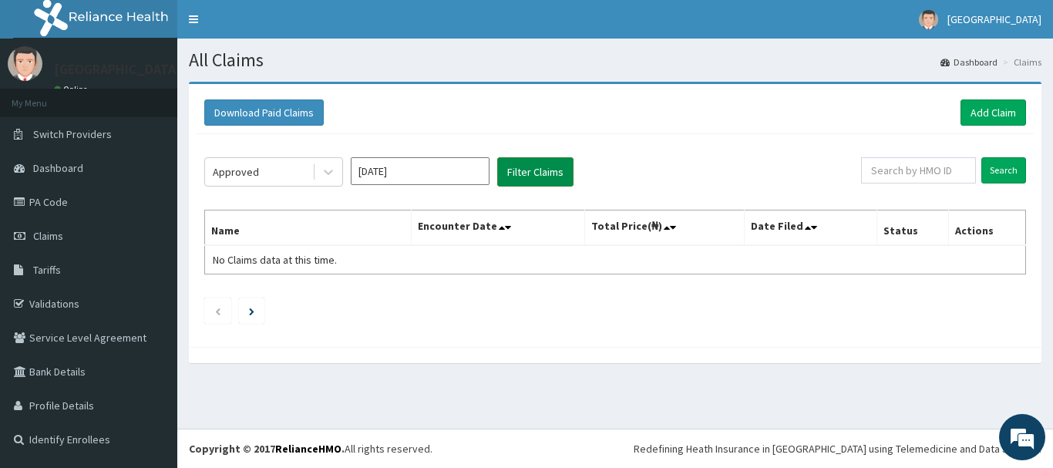
click at [543, 168] on button "Filter Claims" at bounding box center [535, 171] width 76 height 29
